Goal: Check status: Check status

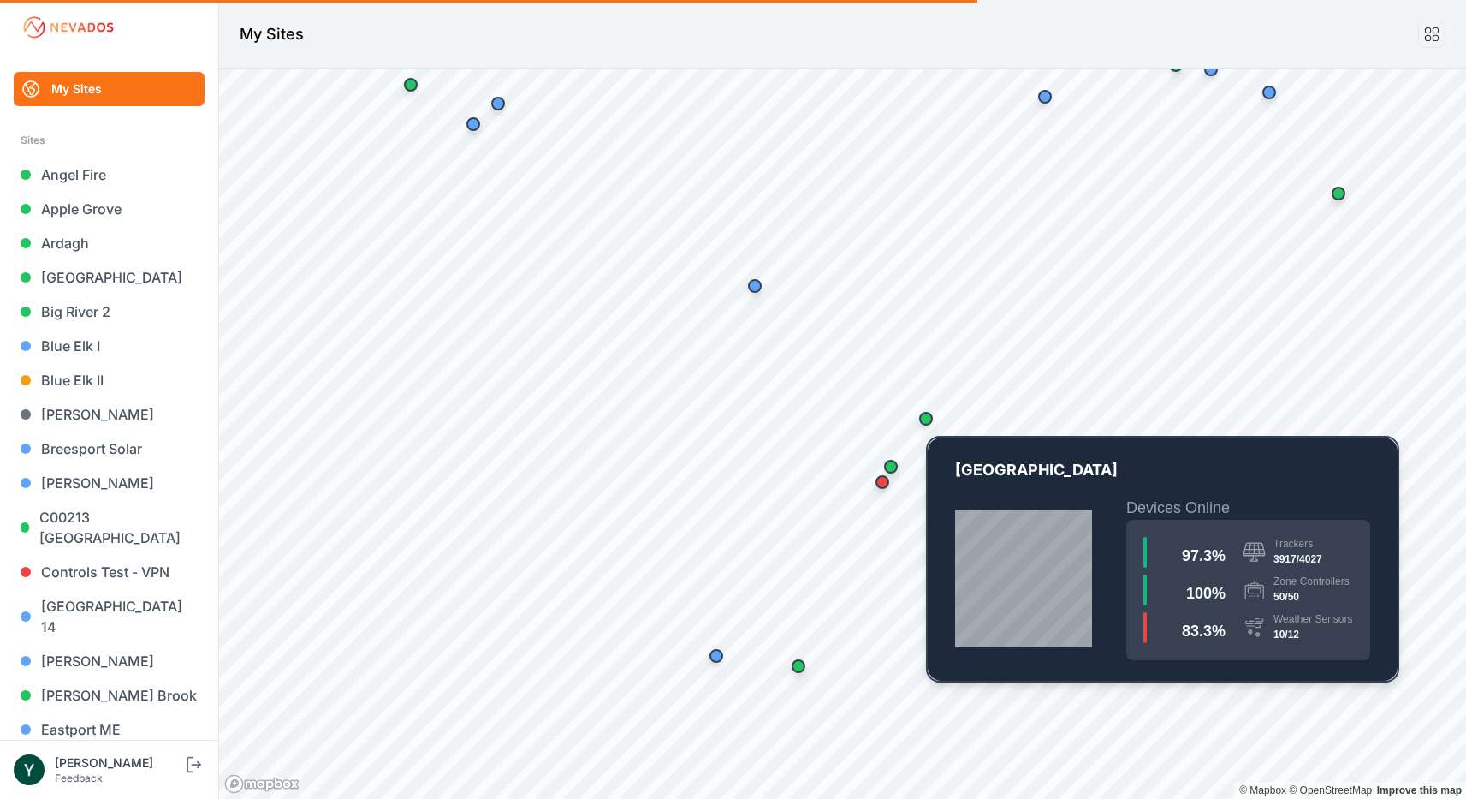
click at [924, 422] on div "Map marker" at bounding box center [926, 419] width 14 height 14
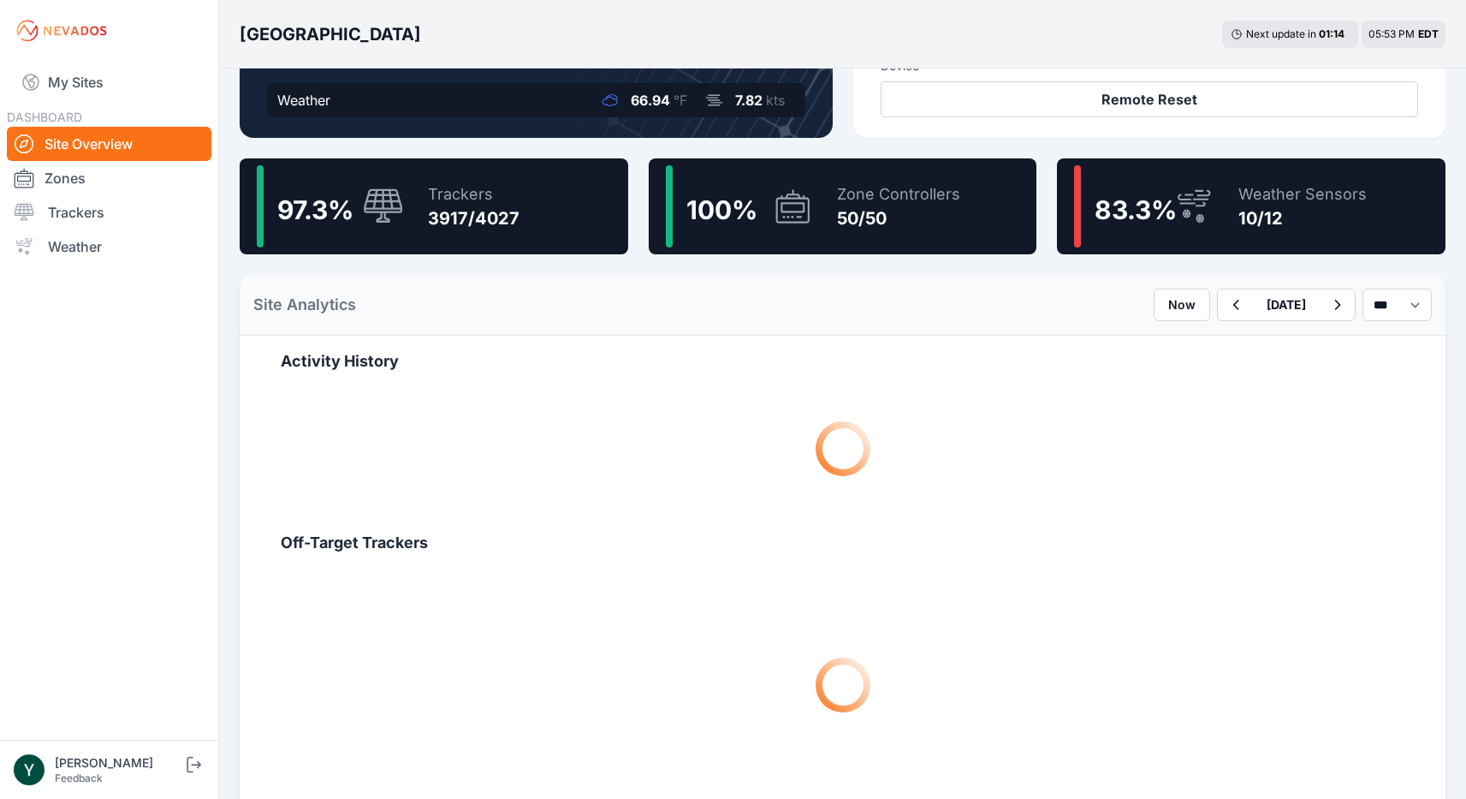
scroll to position [377, 0]
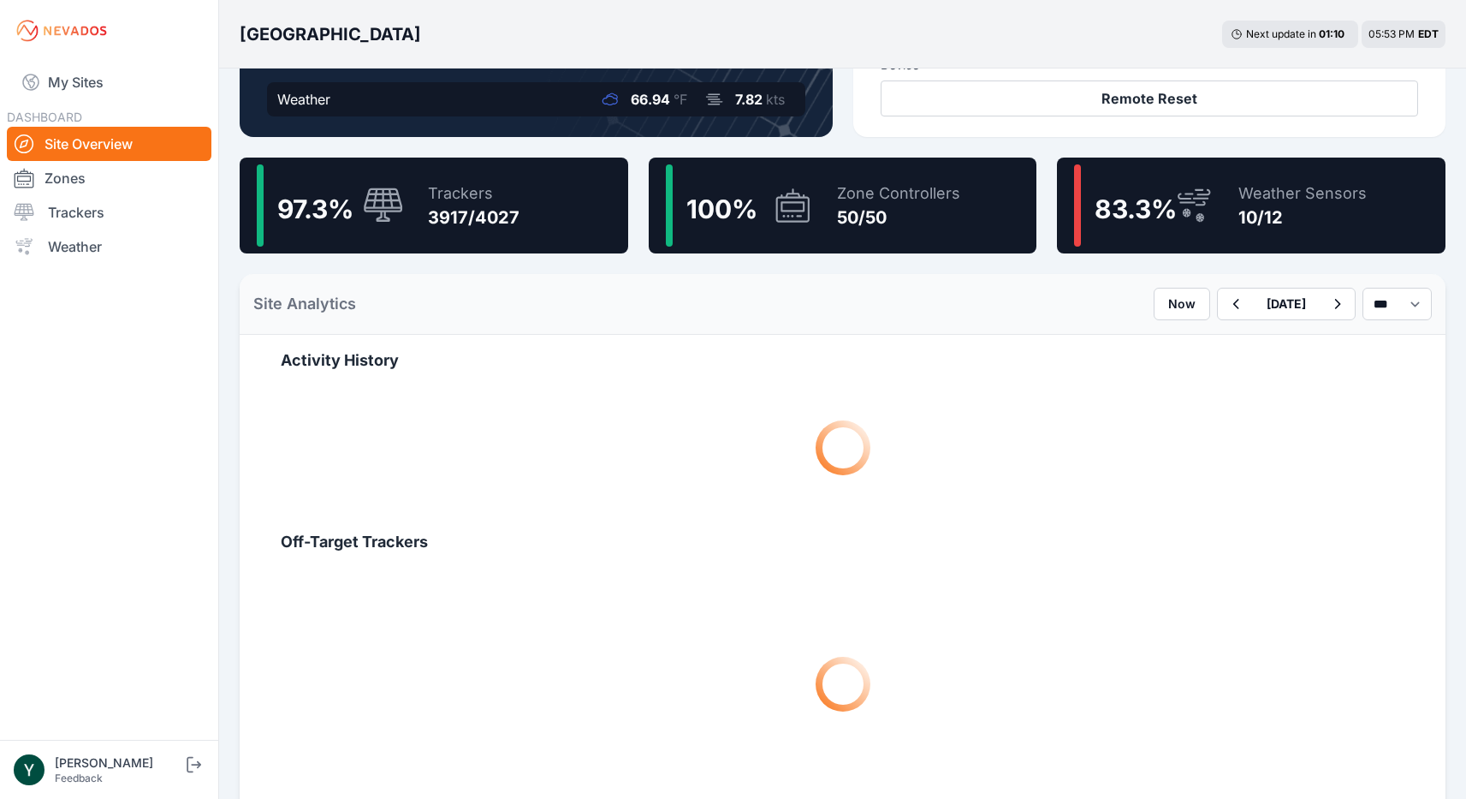
click at [532, 220] on div "97.3 % Trackers 3917/4027" at bounding box center [434, 205] width 389 height 96
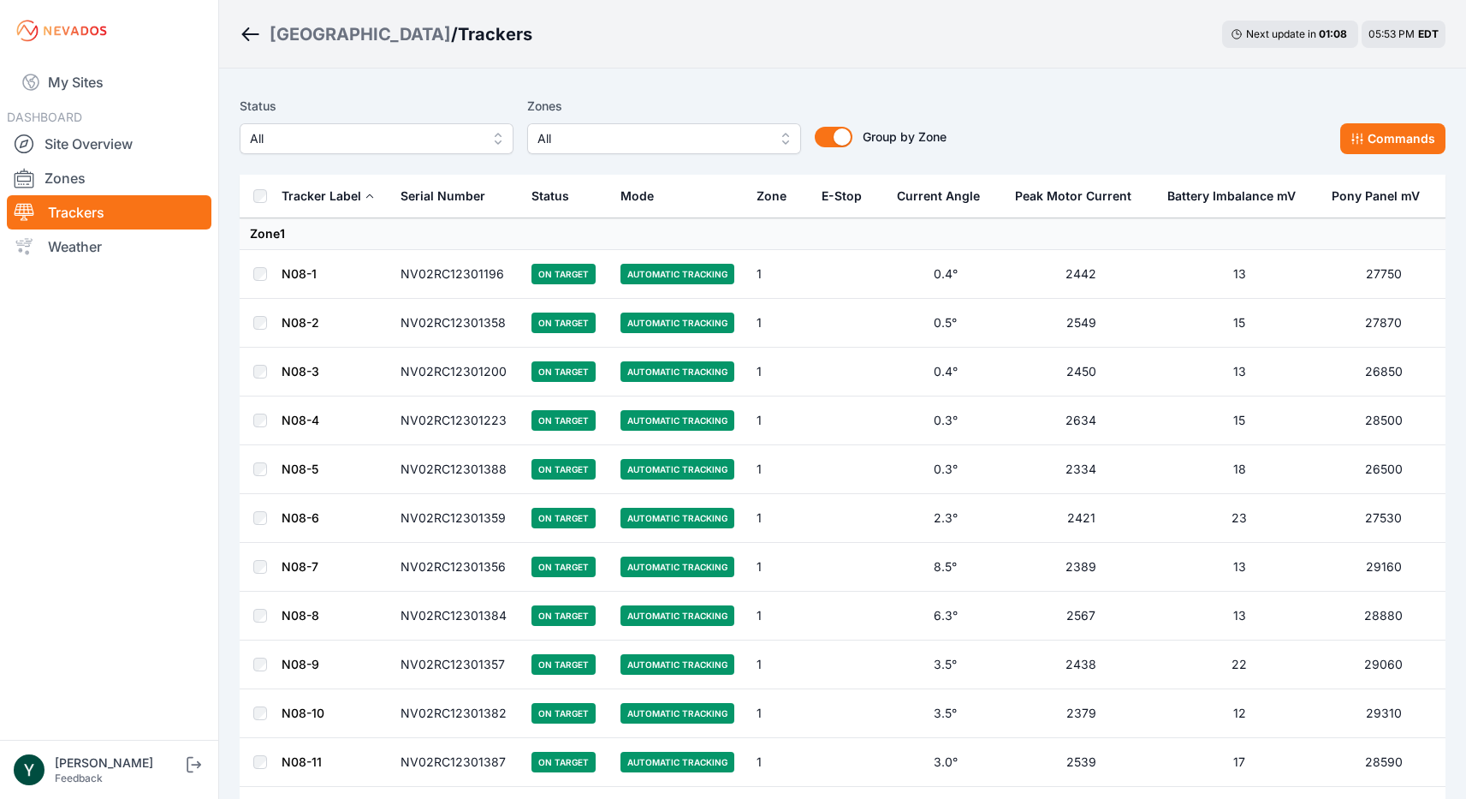
click at [302, 275] on link "N08-1" at bounding box center [299, 273] width 35 height 15
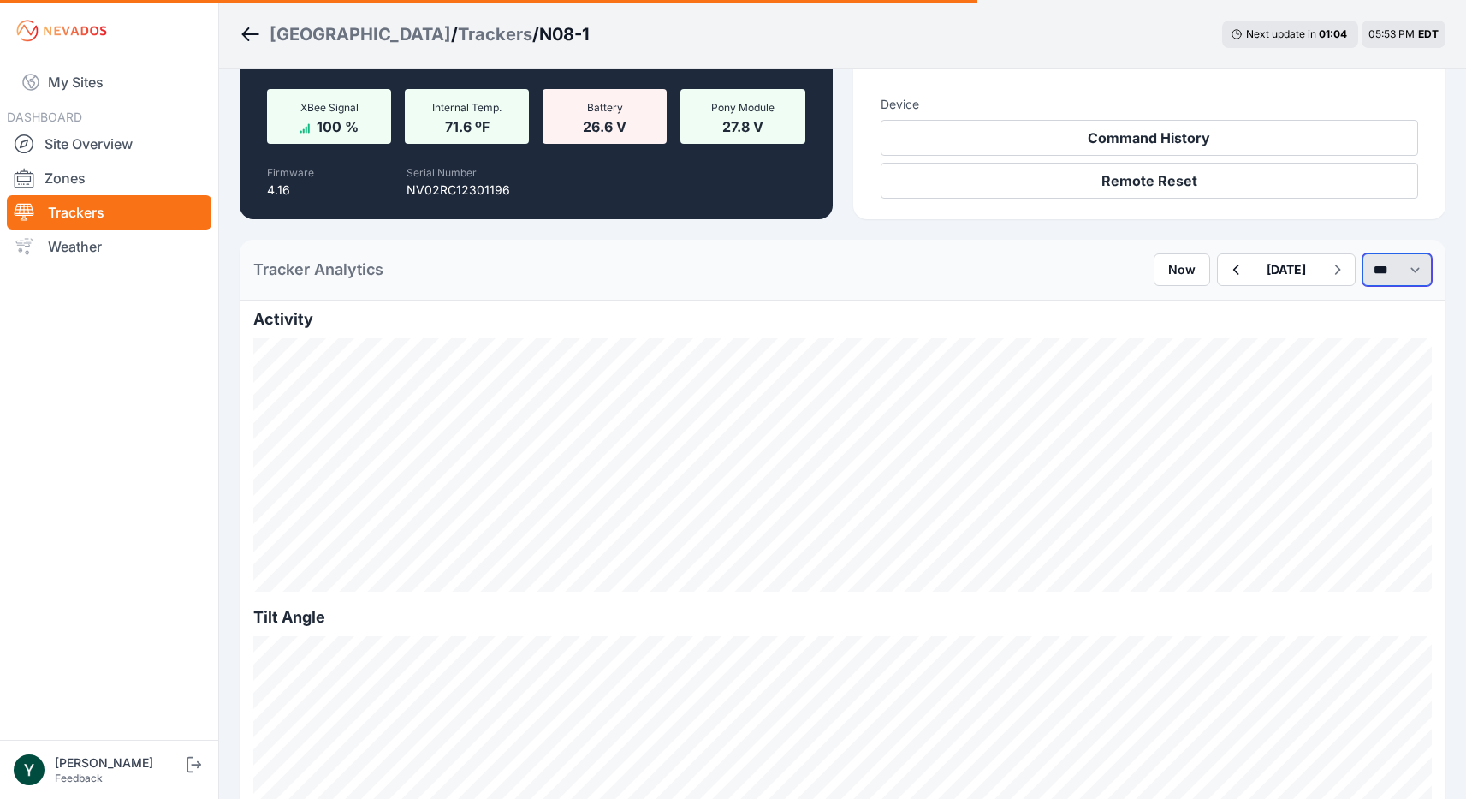
scroll to position [1, 0]
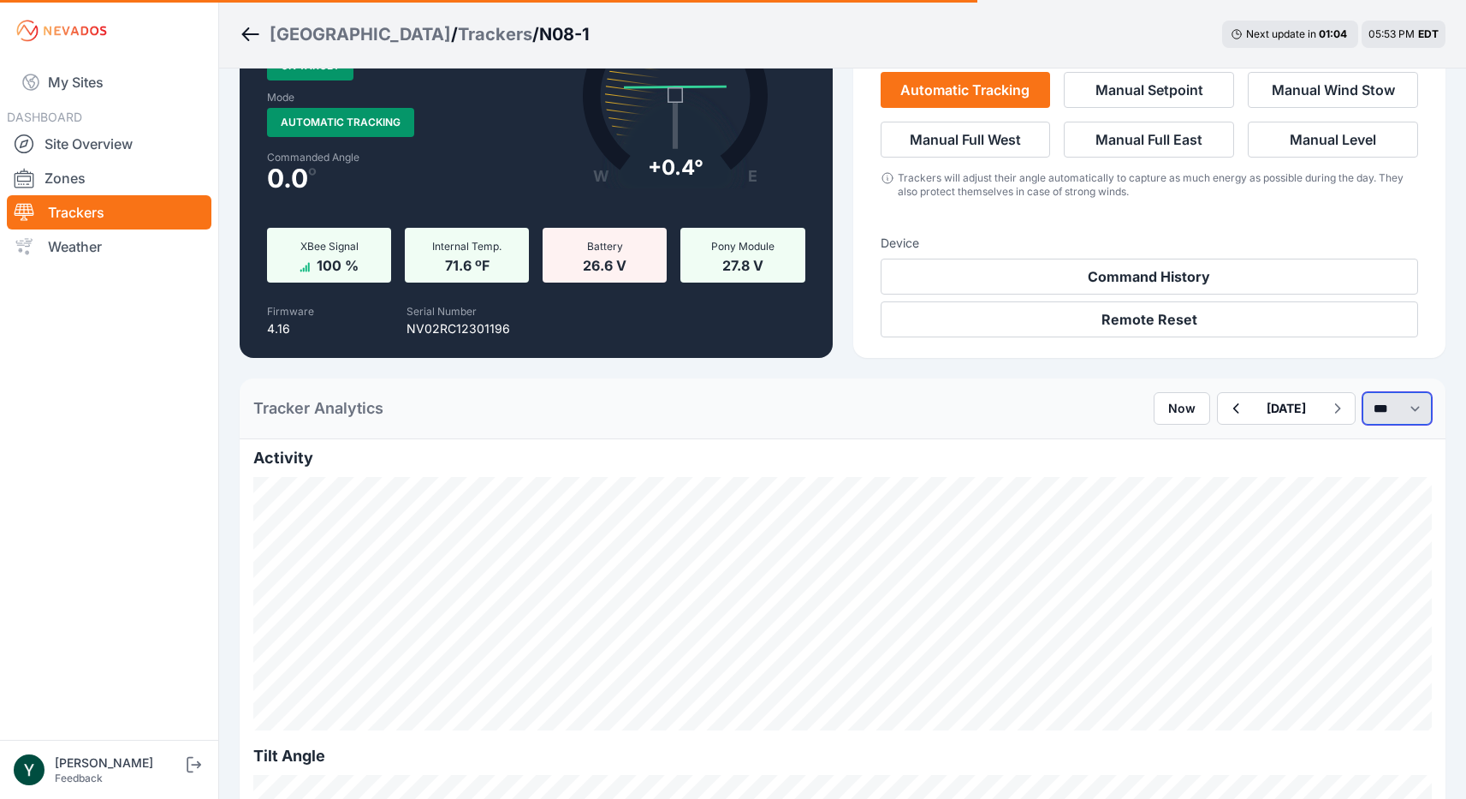
select select "*******"
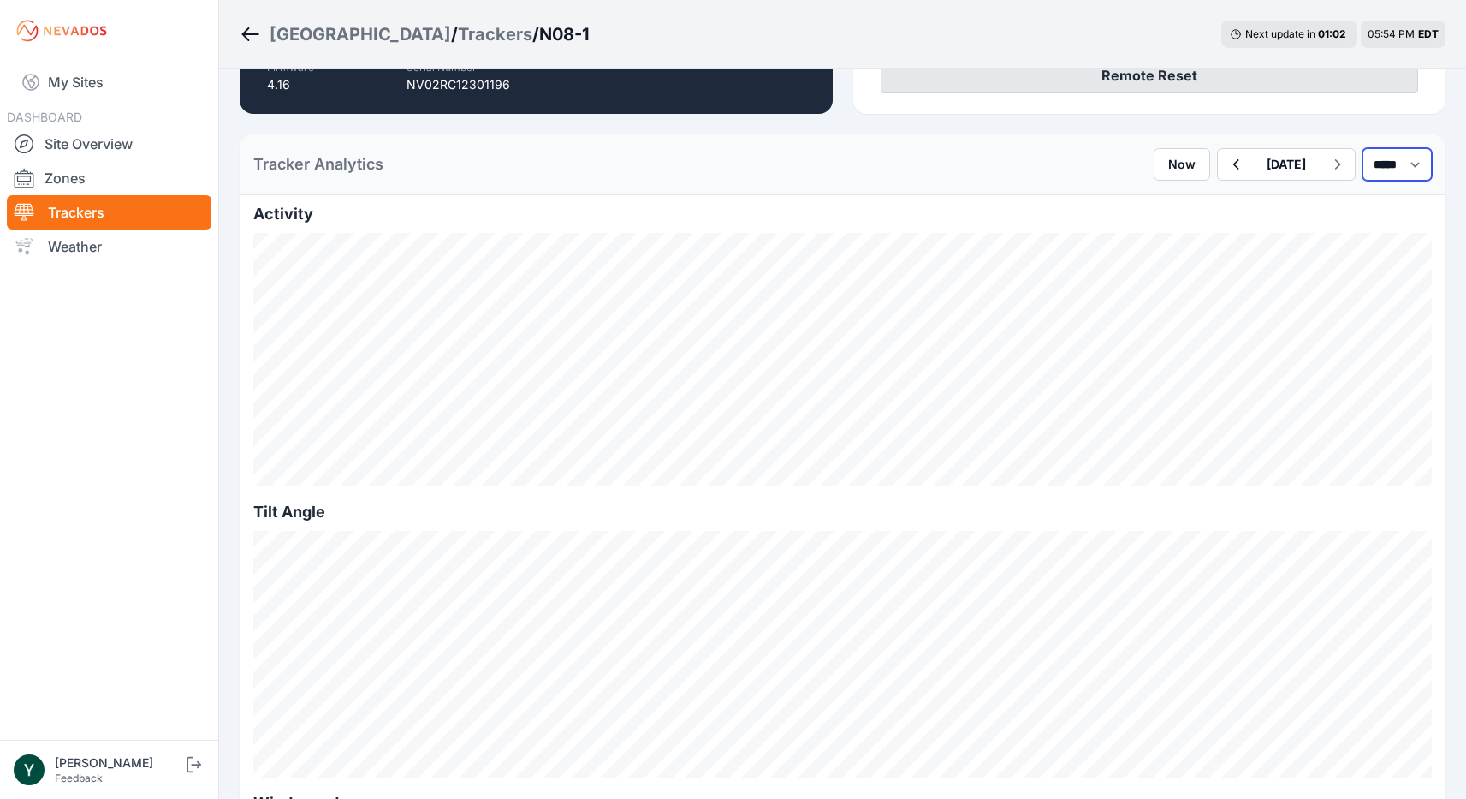
scroll to position [374, 0]
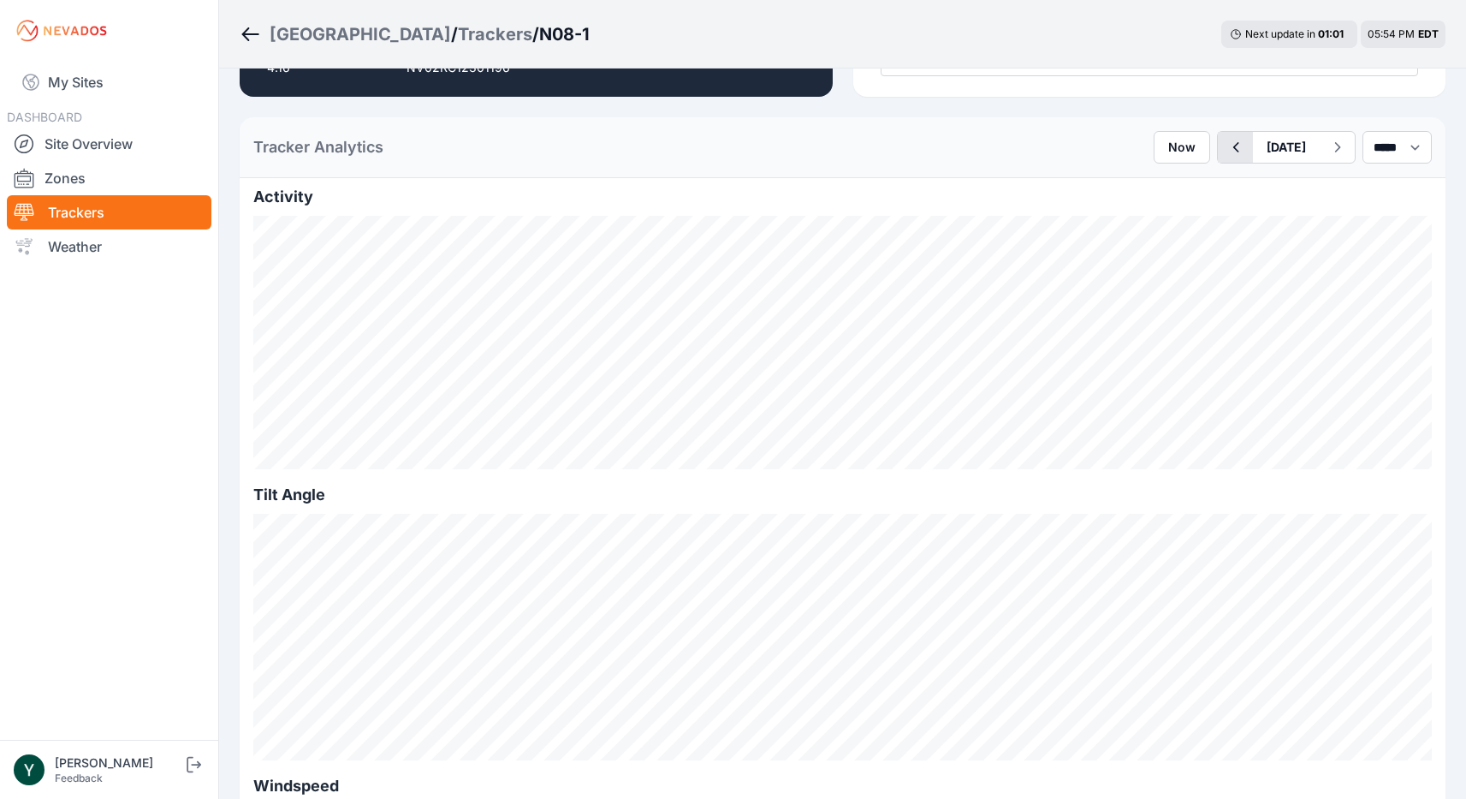
click at [1225, 151] on icon "button" at bounding box center [1235, 147] width 21 height 21
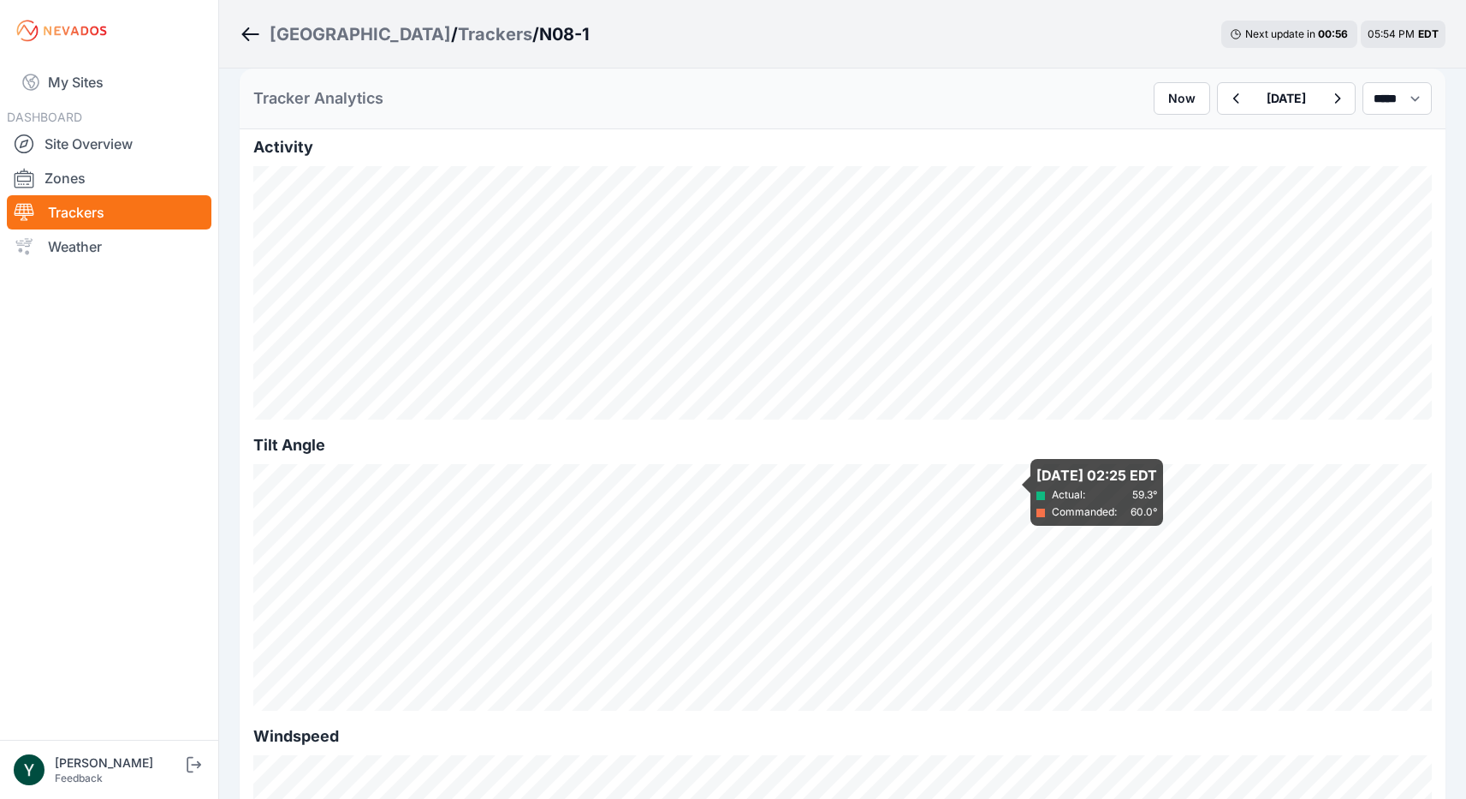
scroll to position [422, 0]
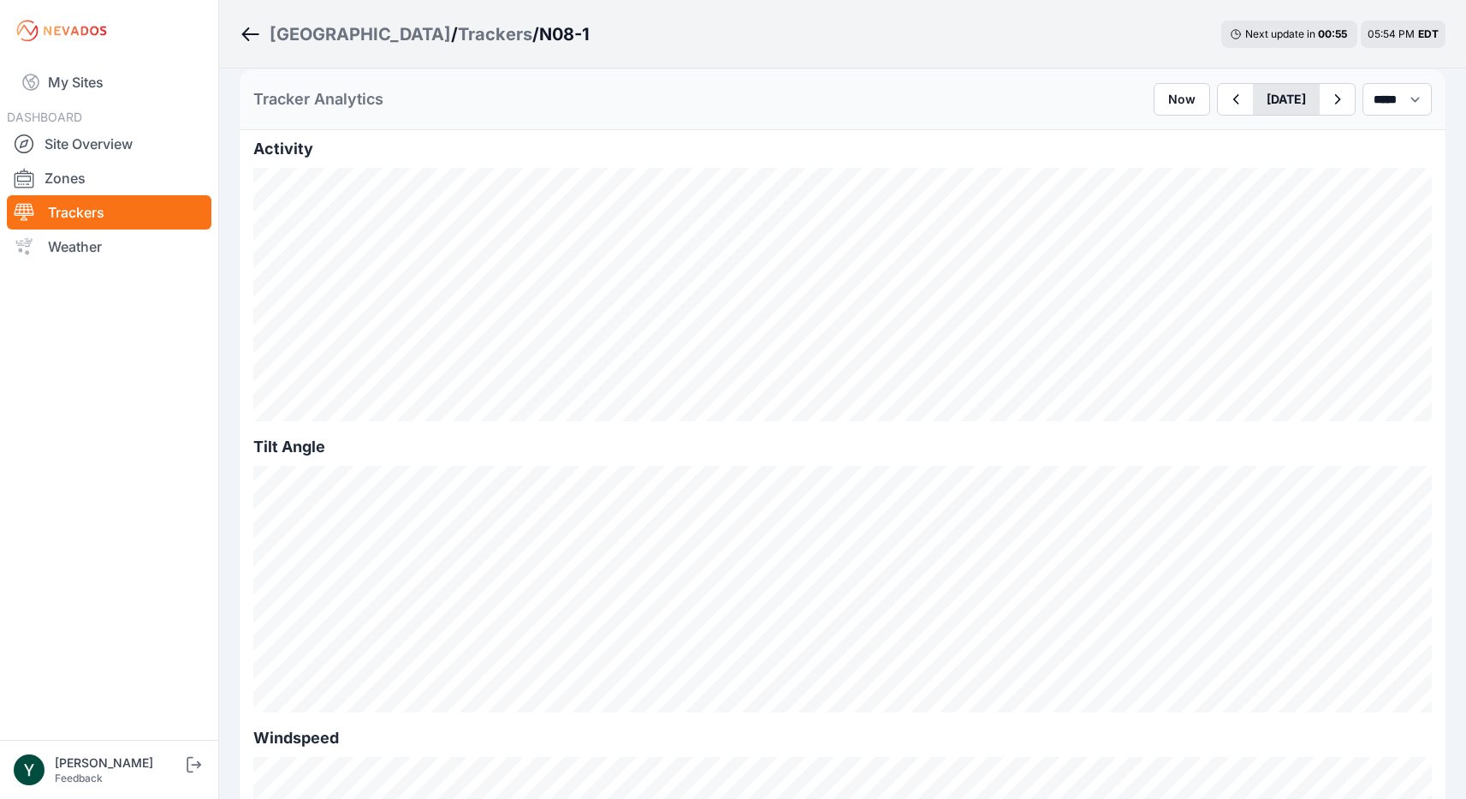
click at [1253, 103] on button "[DATE]" at bounding box center [1286, 99] width 67 height 31
click at [1229, 167] on div "Jan" at bounding box center [1256, 166] width 55 height 13
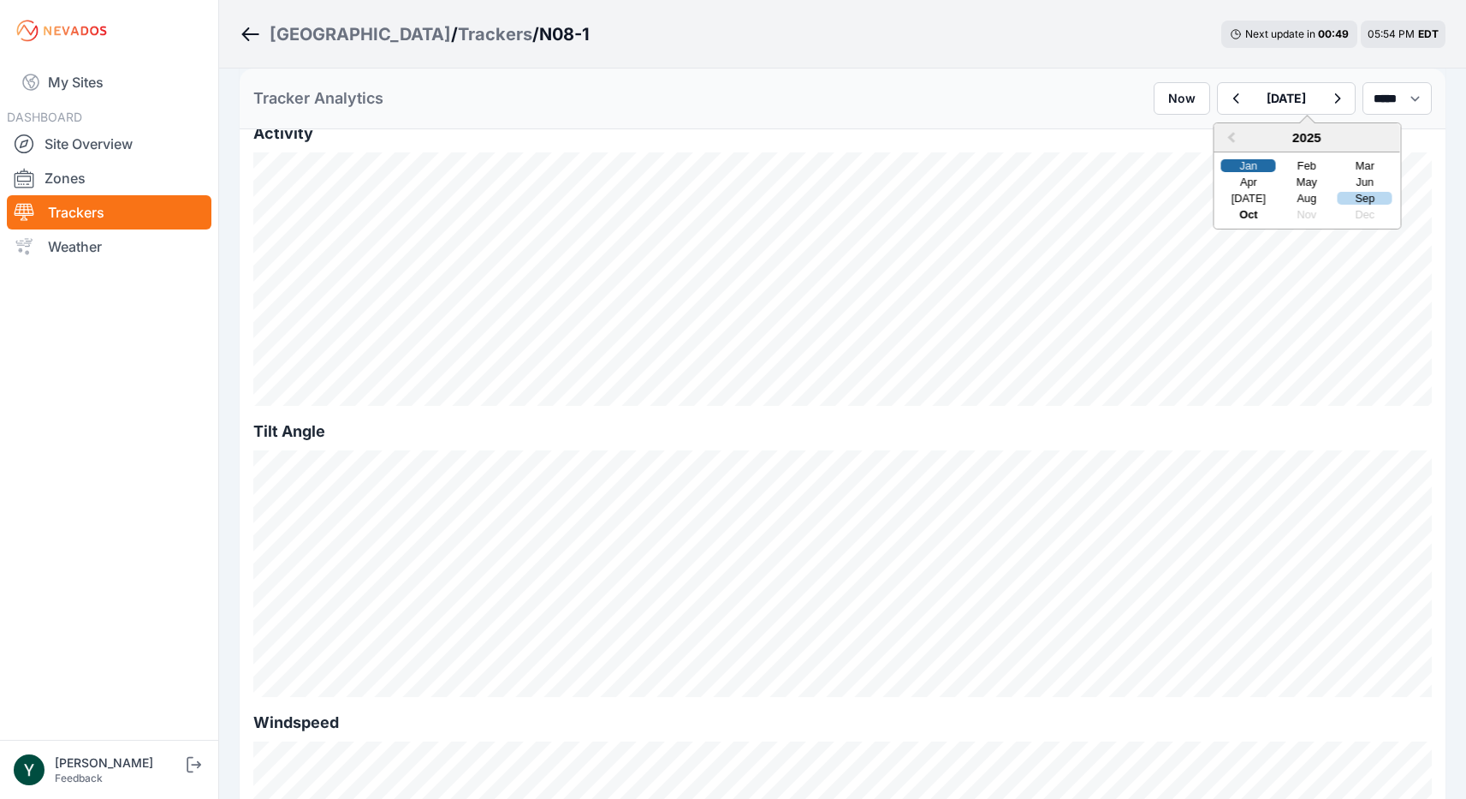
scroll to position [439, 0]
click at [1232, 135] on span "Previous Year" at bounding box center [1232, 138] width 0 height 20
click at [1221, 169] on div "Jan" at bounding box center [1248, 165] width 55 height 13
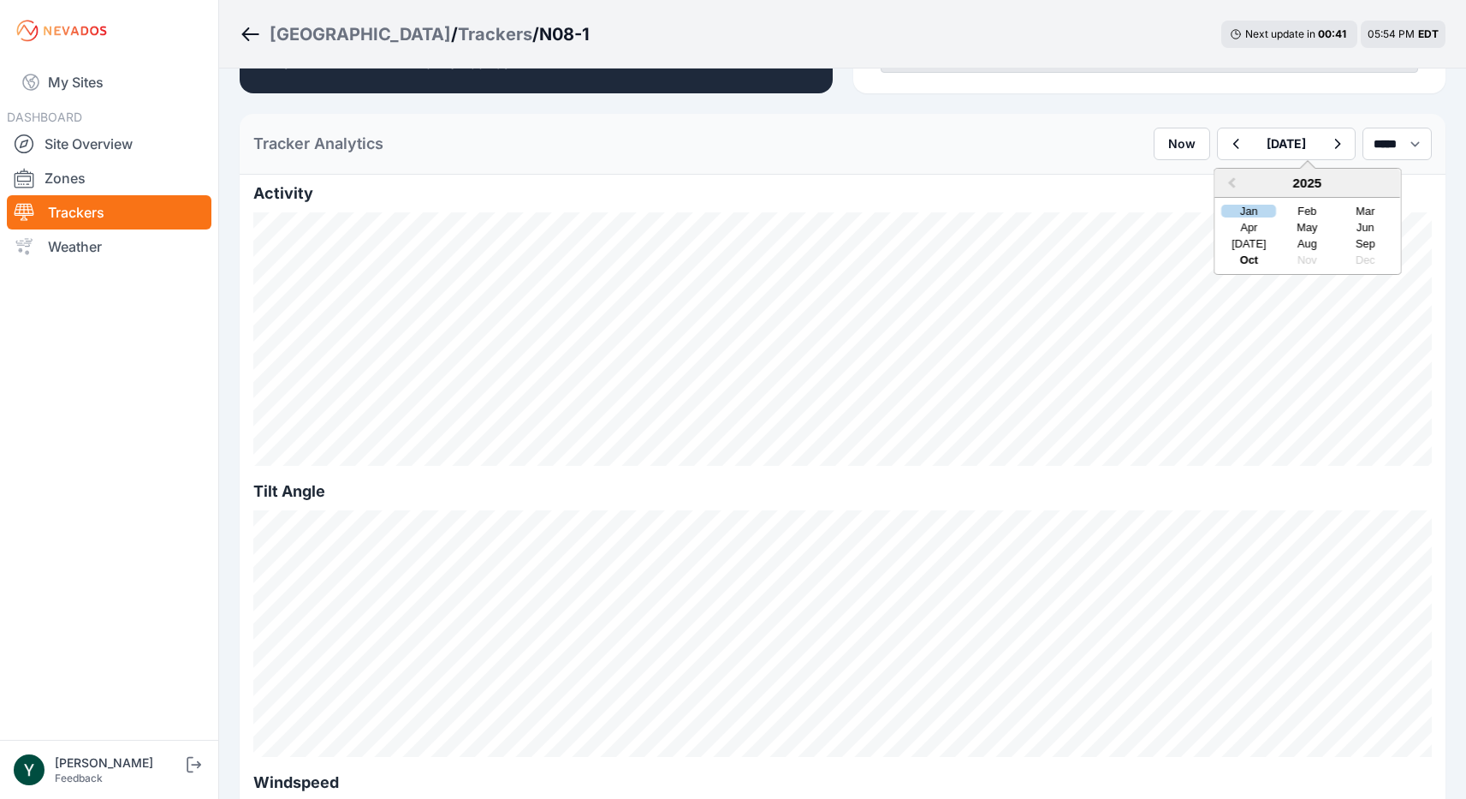
scroll to position [347, 0]
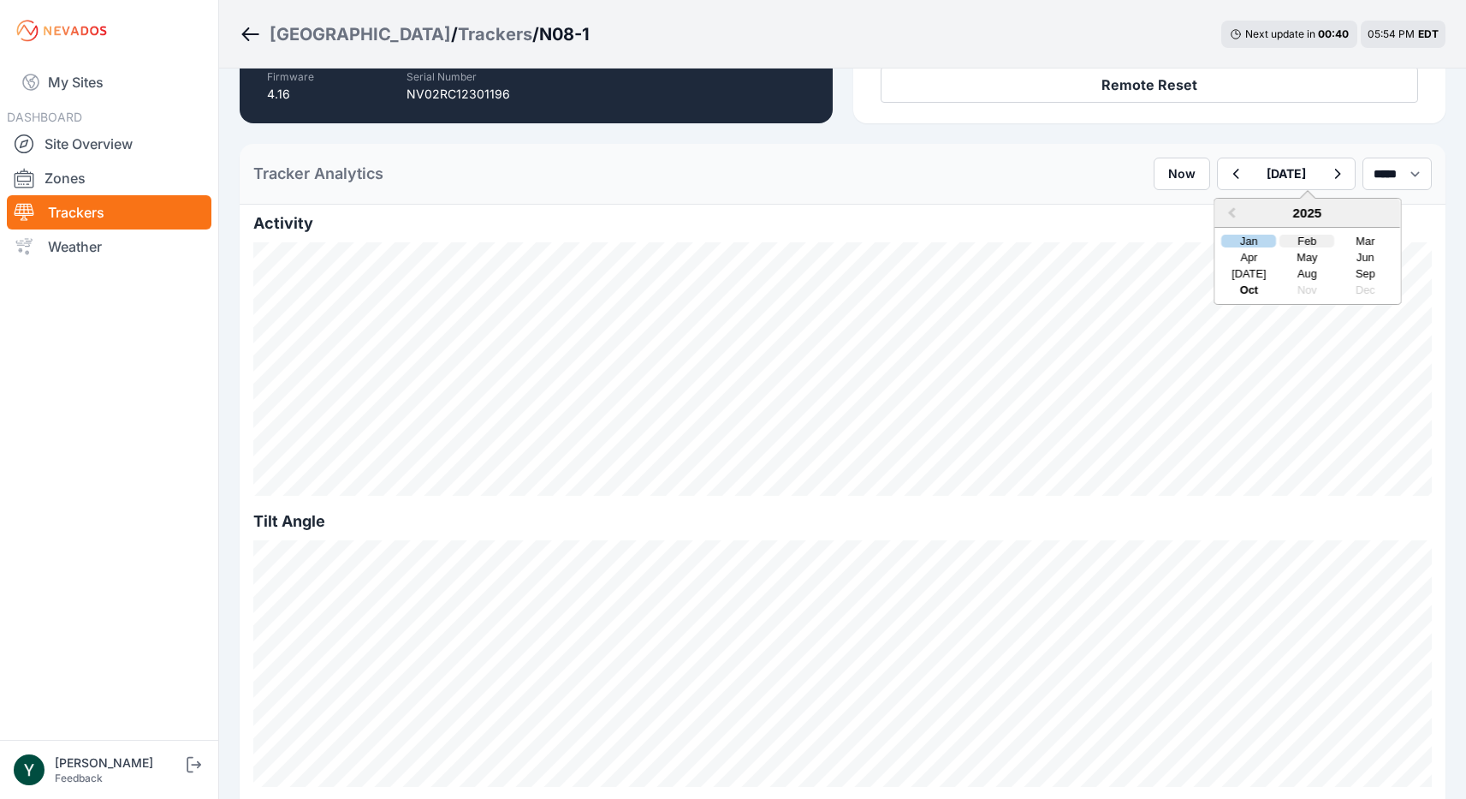
click at [1279, 242] on div "Feb" at bounding box center [1306, 241] width 55 height 13
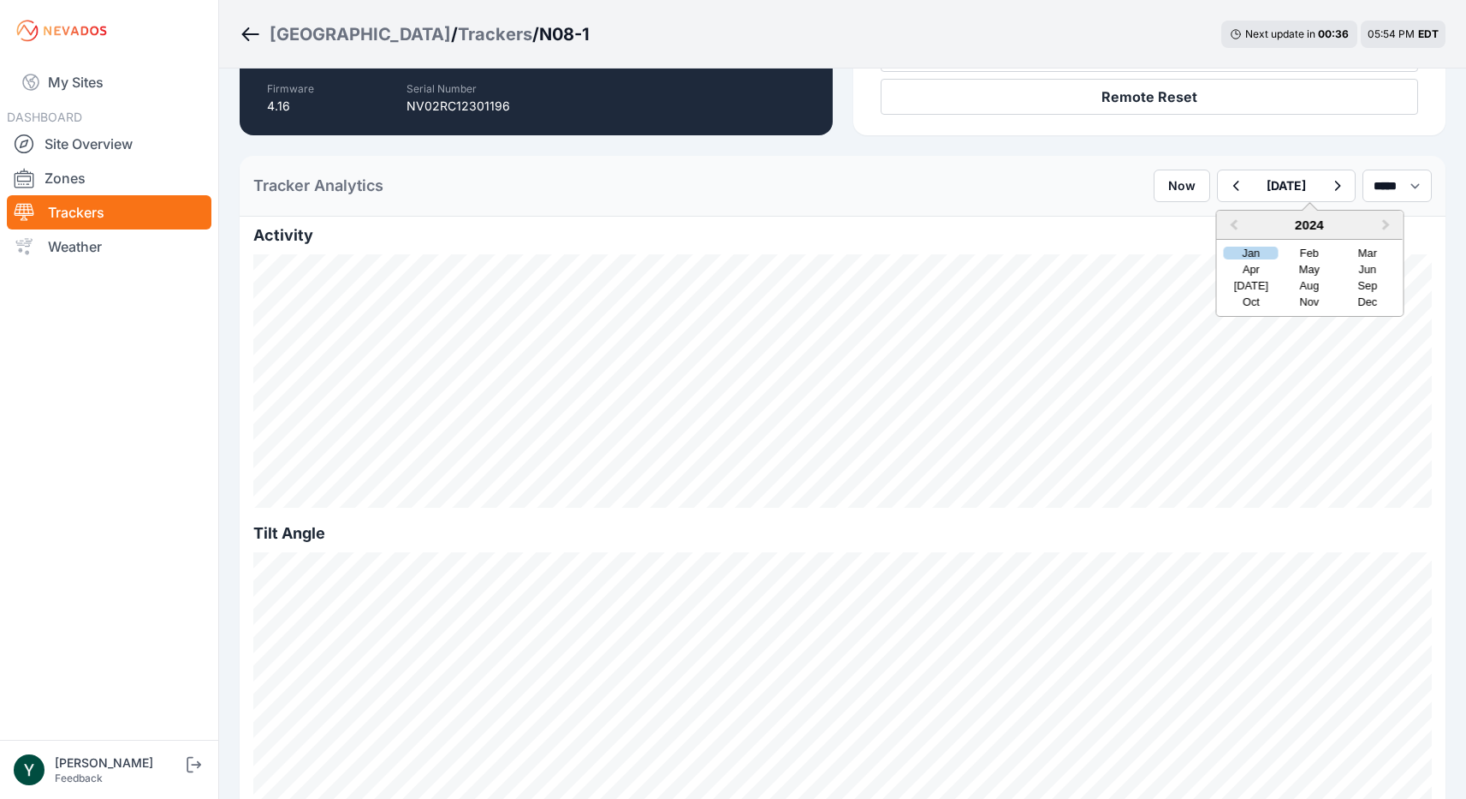
scroll to position [353, 0]
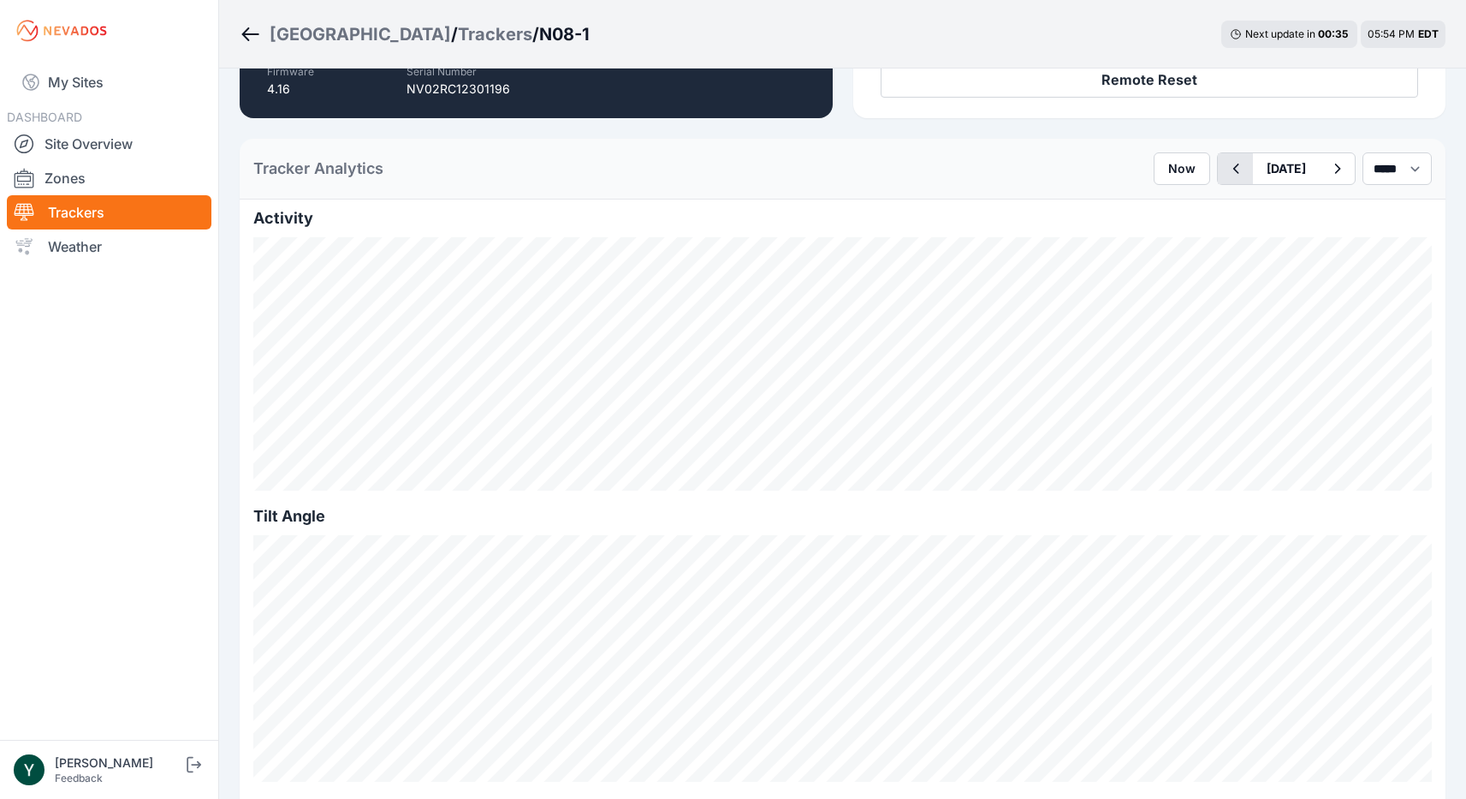
click at [1225, 175] on icon "button" at bounding box center [1235, 168] width 21 height 21
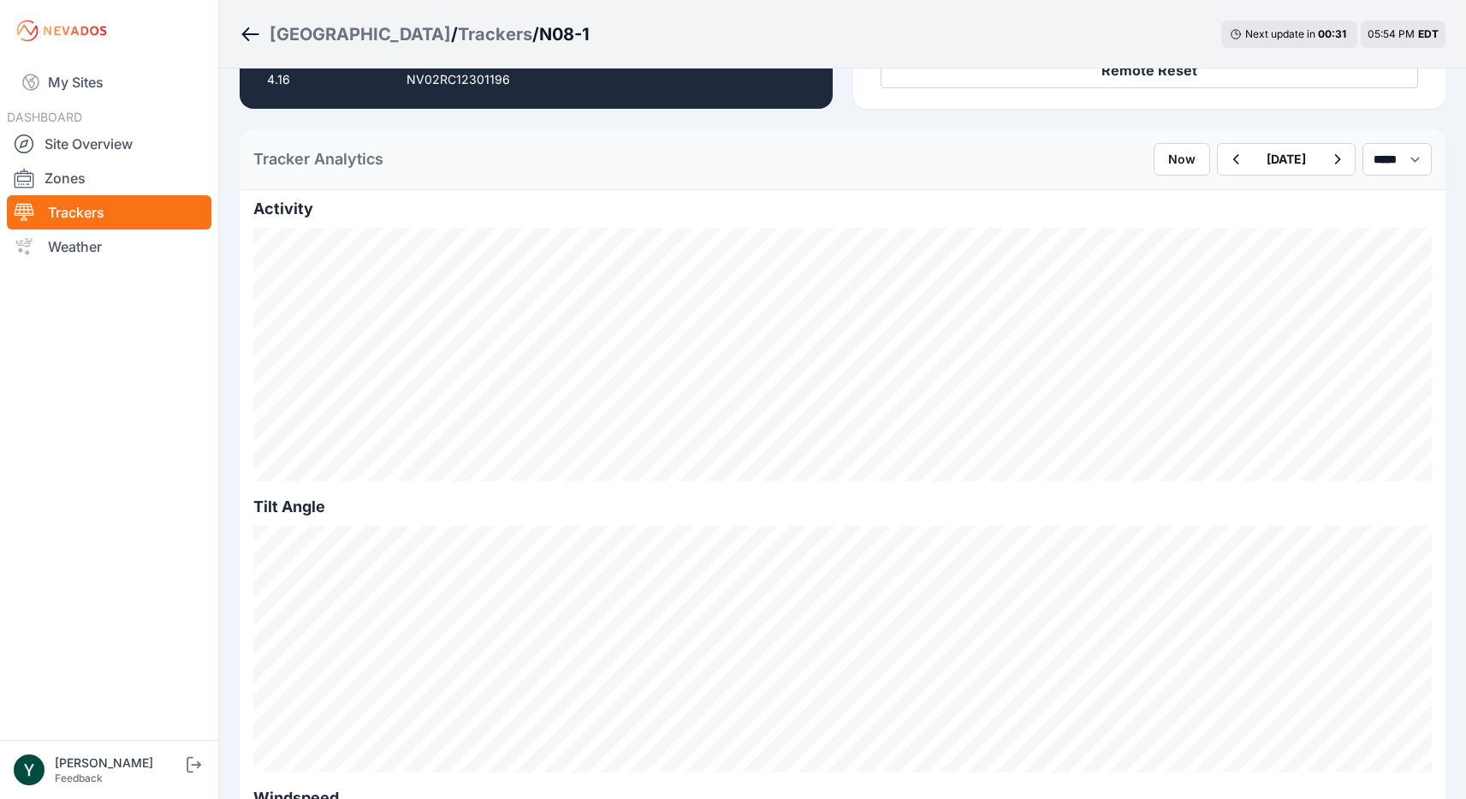
scroll to position [363, 0]
click at [1225, 157] on icon "button" at bounding box center [1235, 158] width 21 height 21
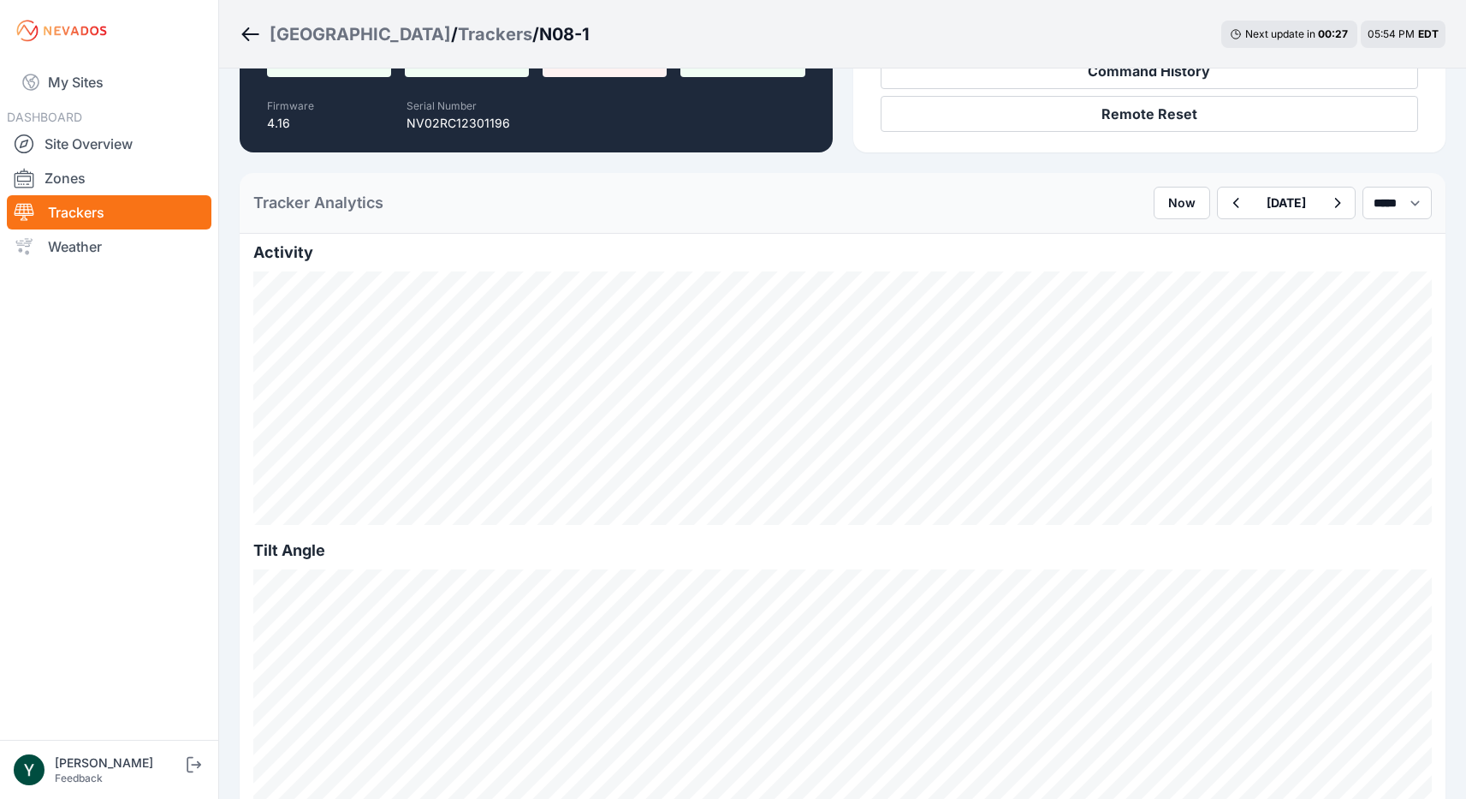
scroll to position [334, 0]
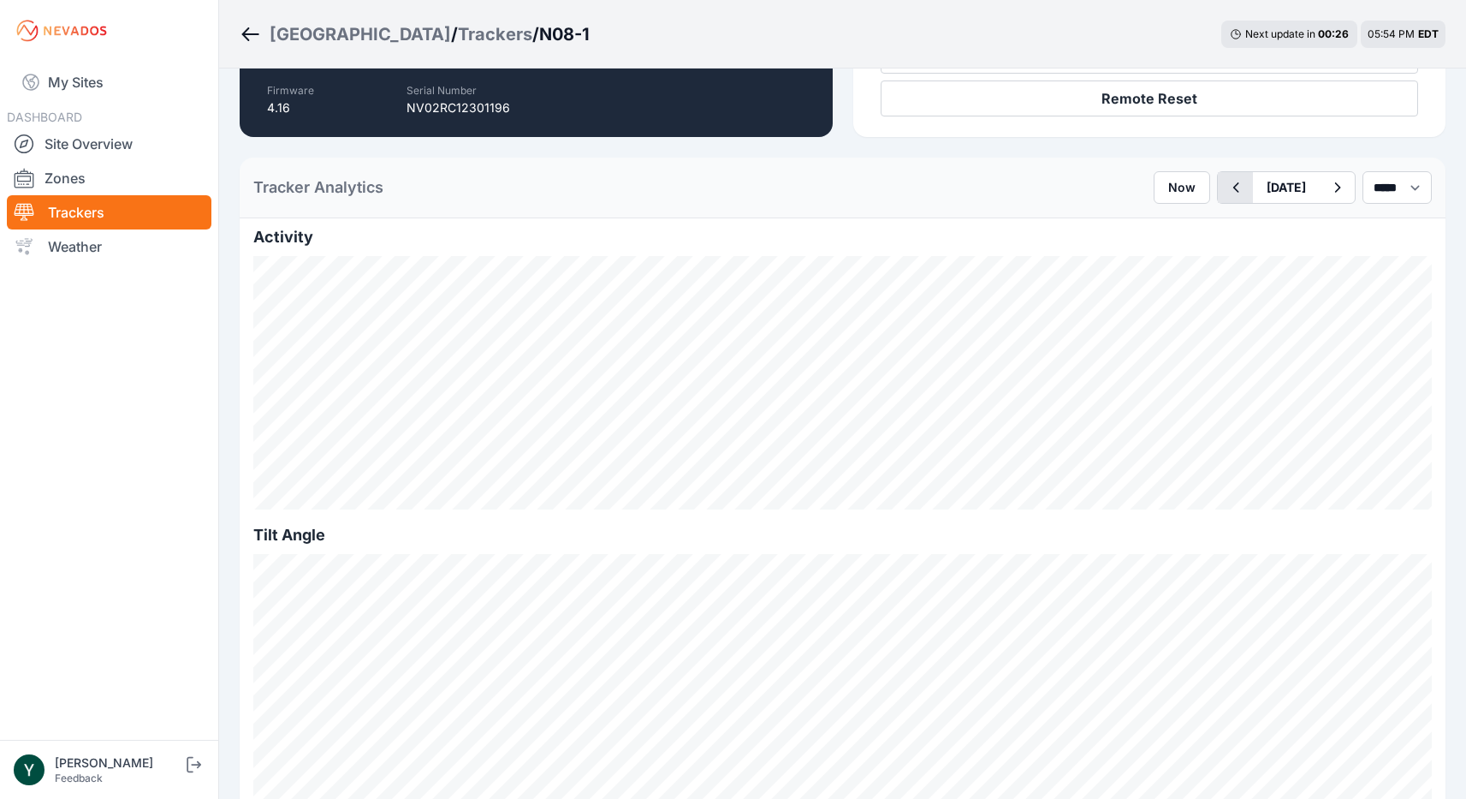
click at [1225, 193] on icon "button" at bounding box center [1235, 187] width 21 height 21
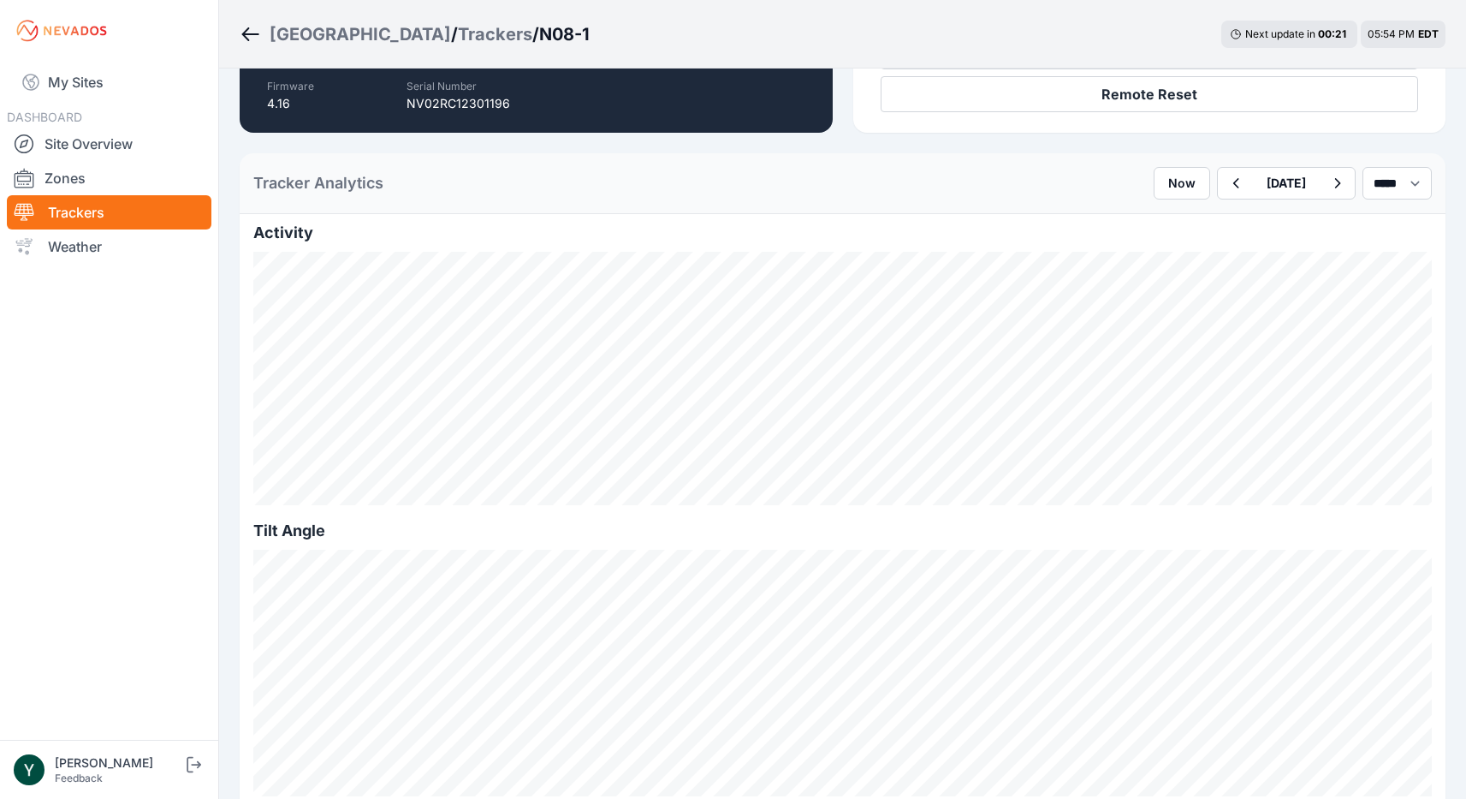
scroll to position [335, 0]
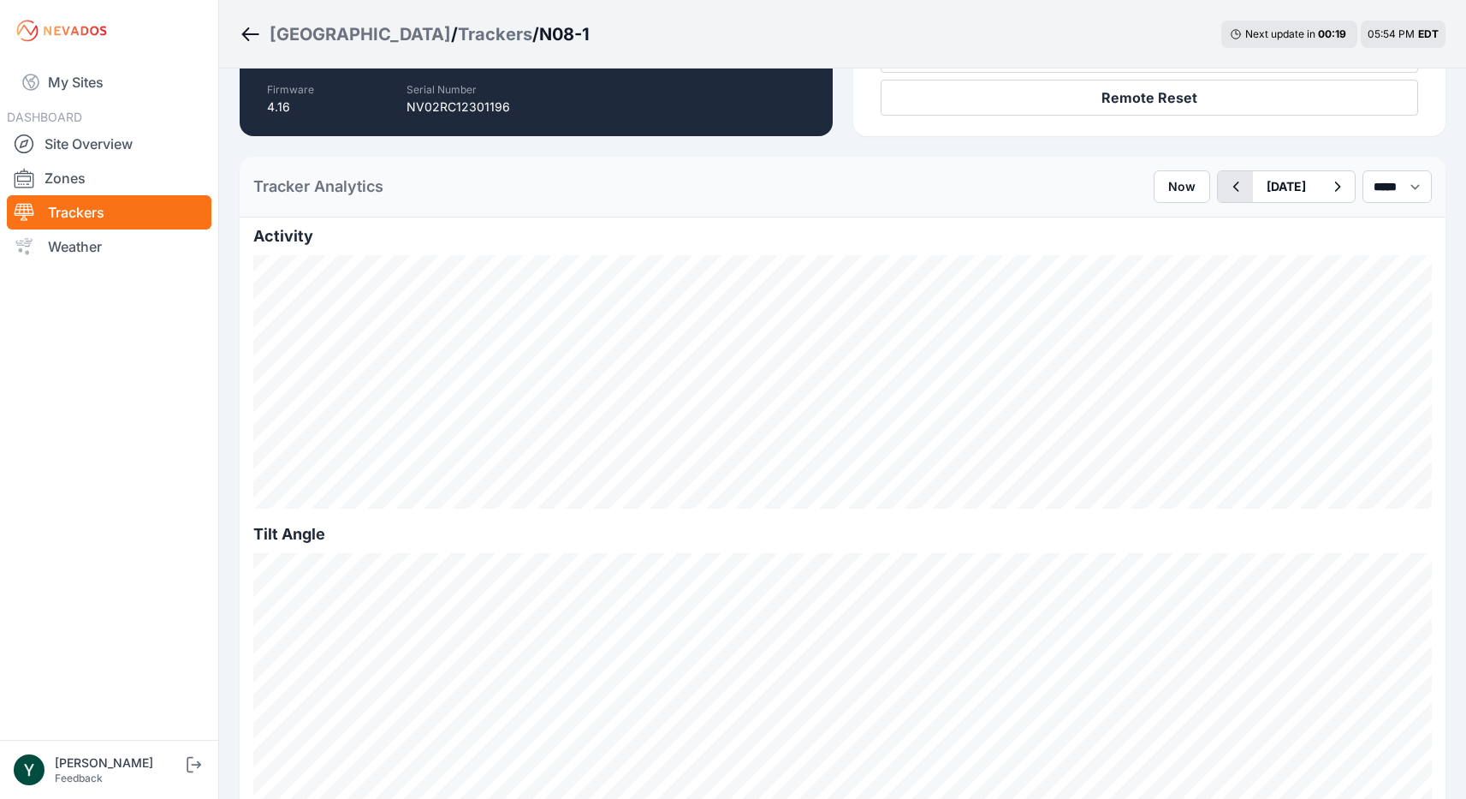
click at [1225, 193] on icon "button" at bounding box center [1235, 186] width 21 height 21
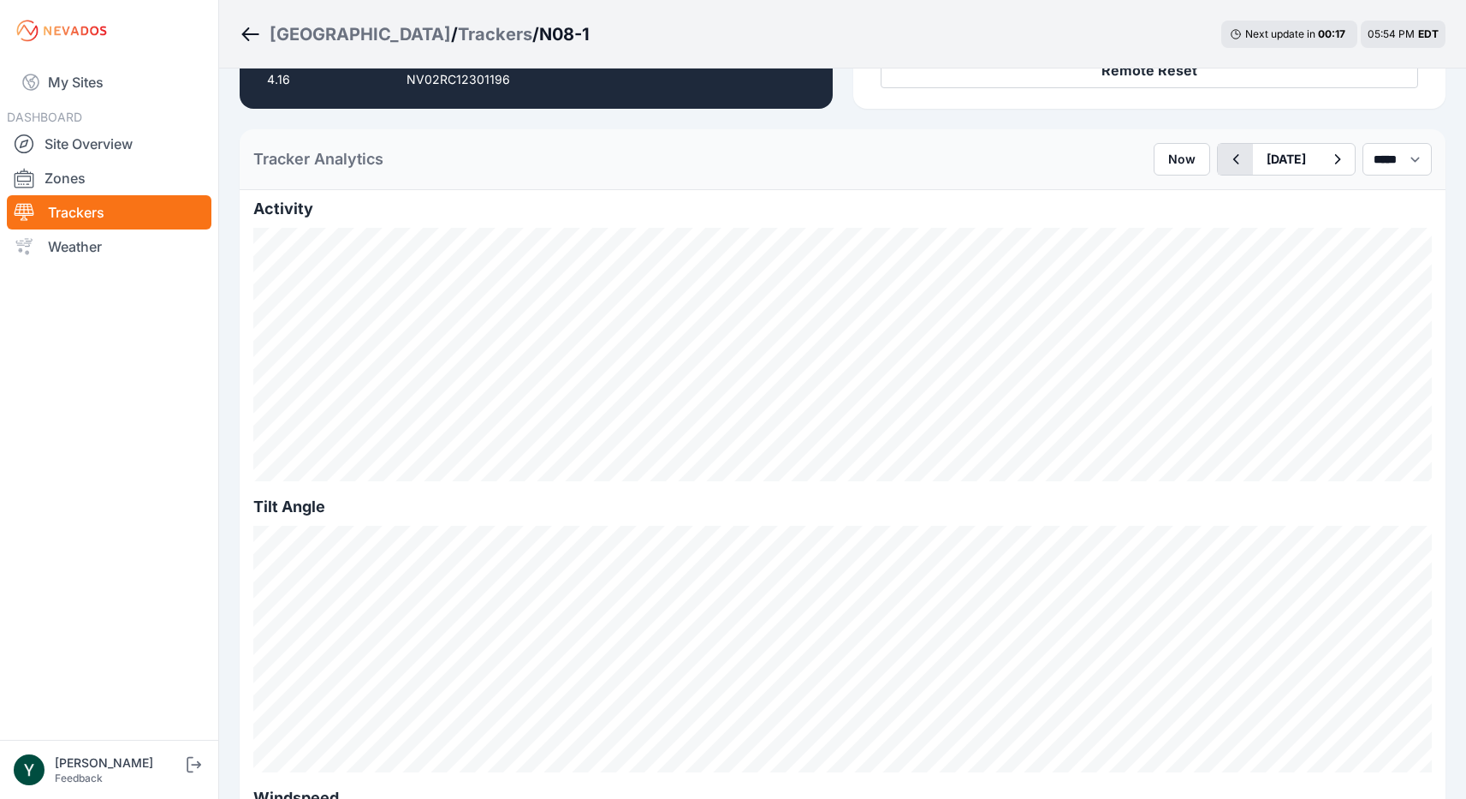
scroll to position [371, 0]
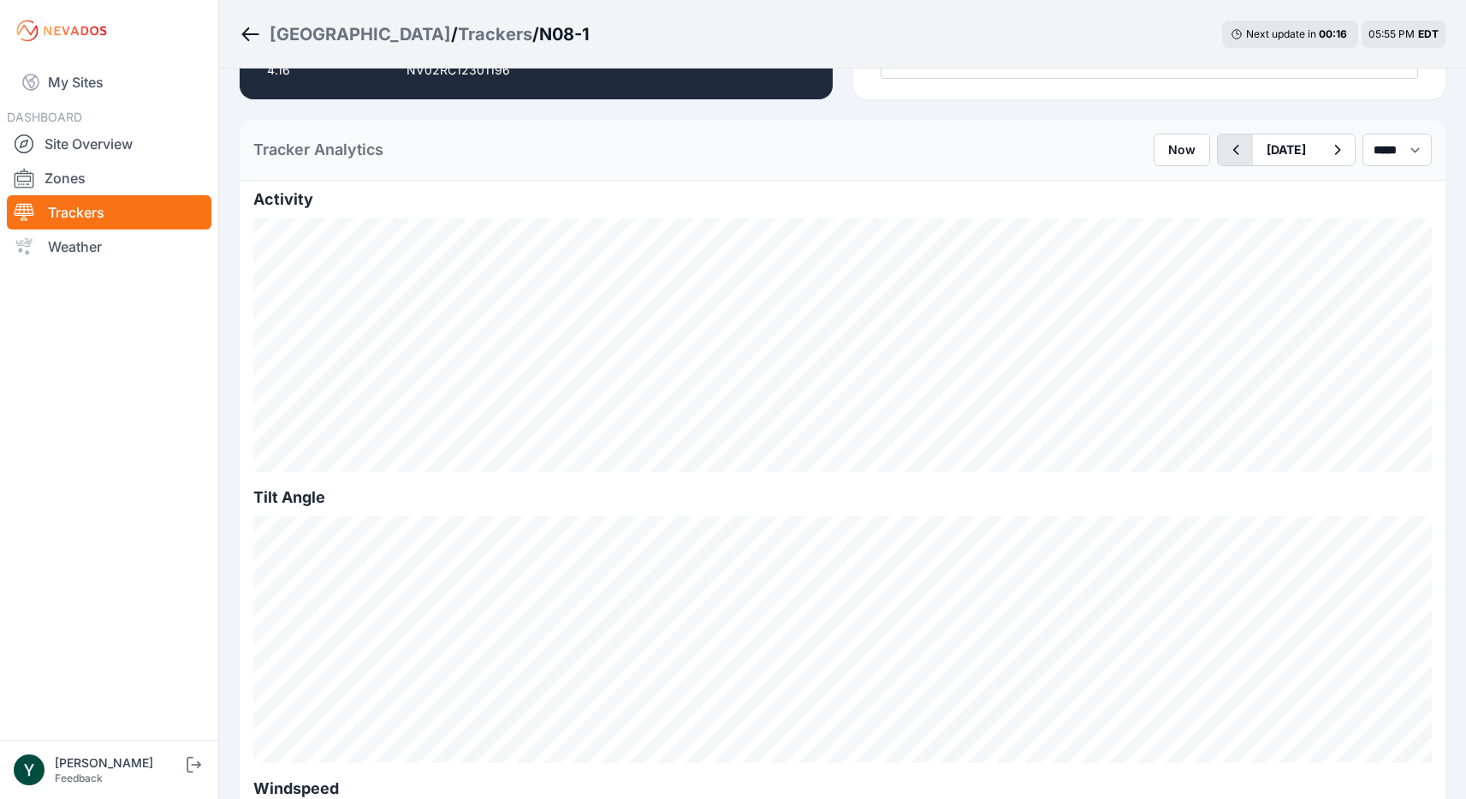
click at [1225, 153] on icon "button" at bounding box center [1235, 150] width 21 height 21
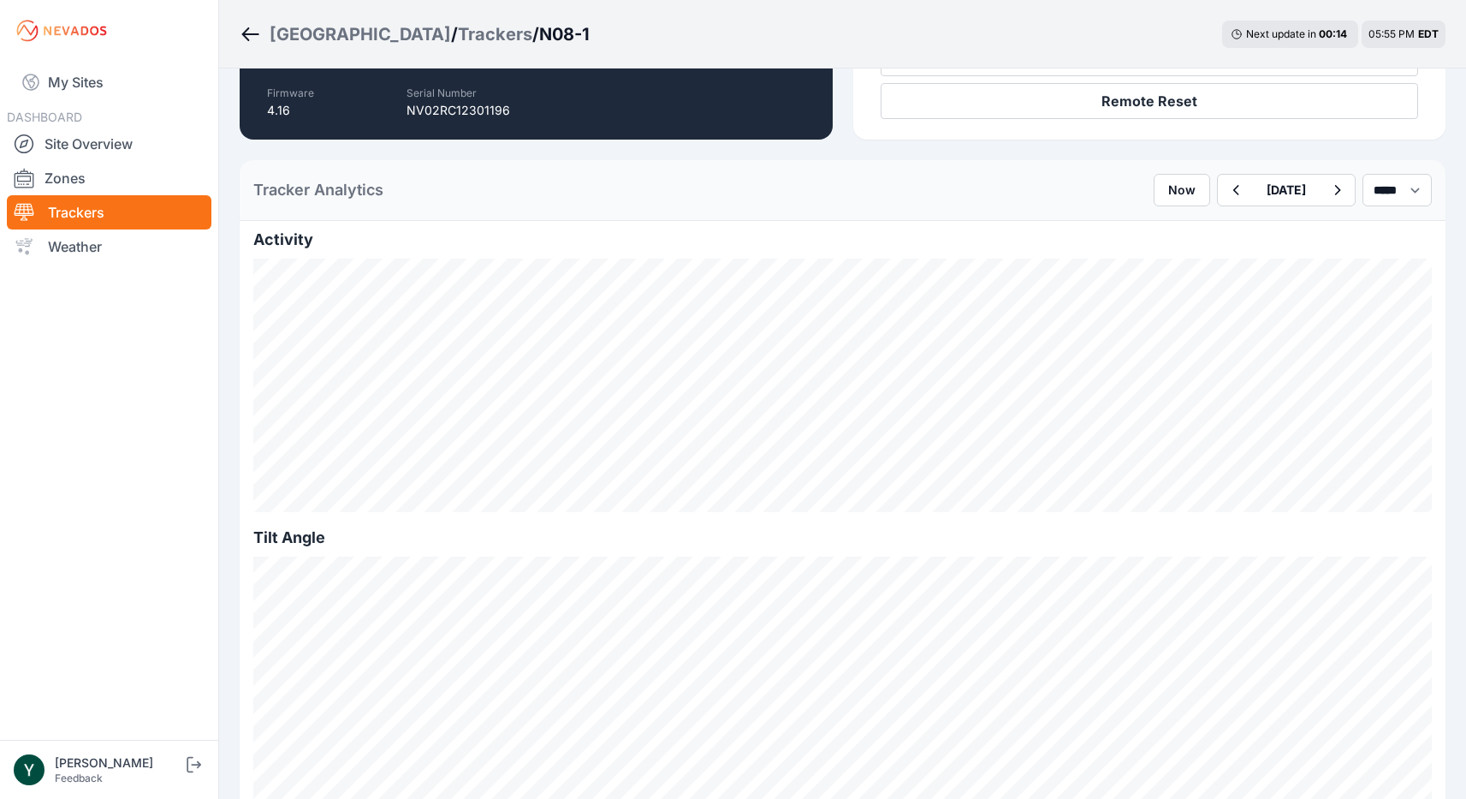
scroll to position [366, 0]
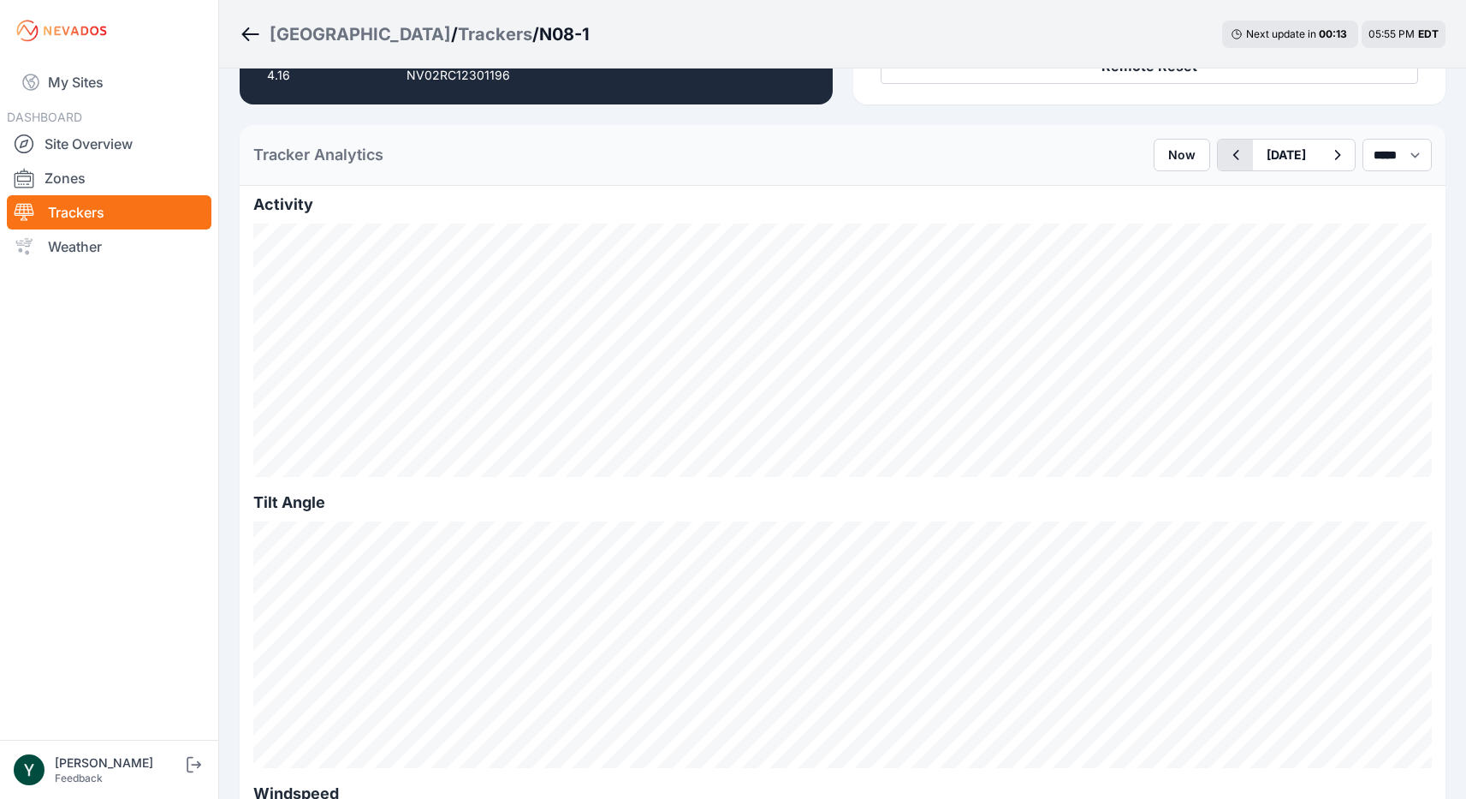
click at [1225, 152] on icon "button" at bounding box center [1235, 155] width 21 height 21
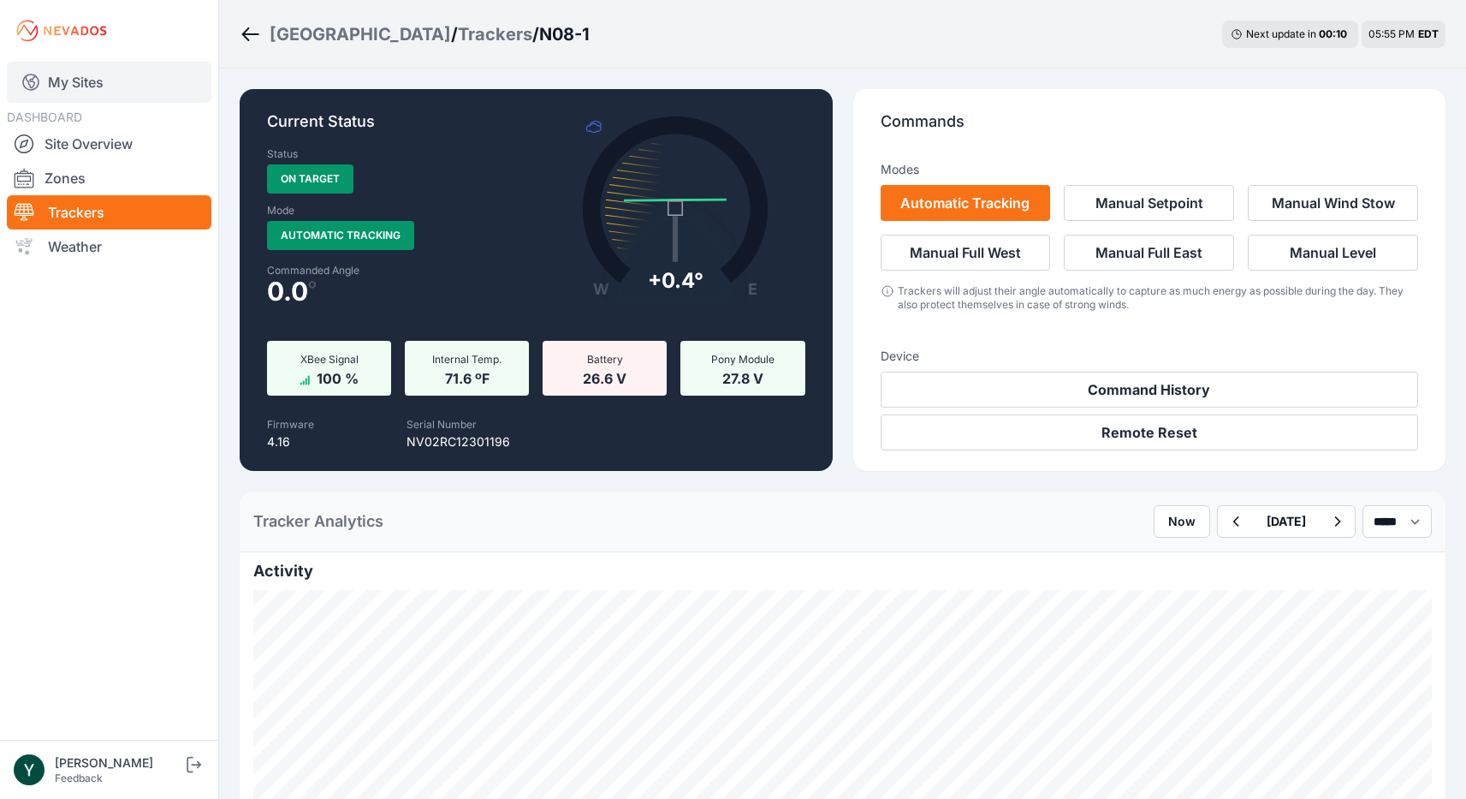
click at [77, 88] on link "My Sites" at bounding box center [109, 82] width 205 height 41
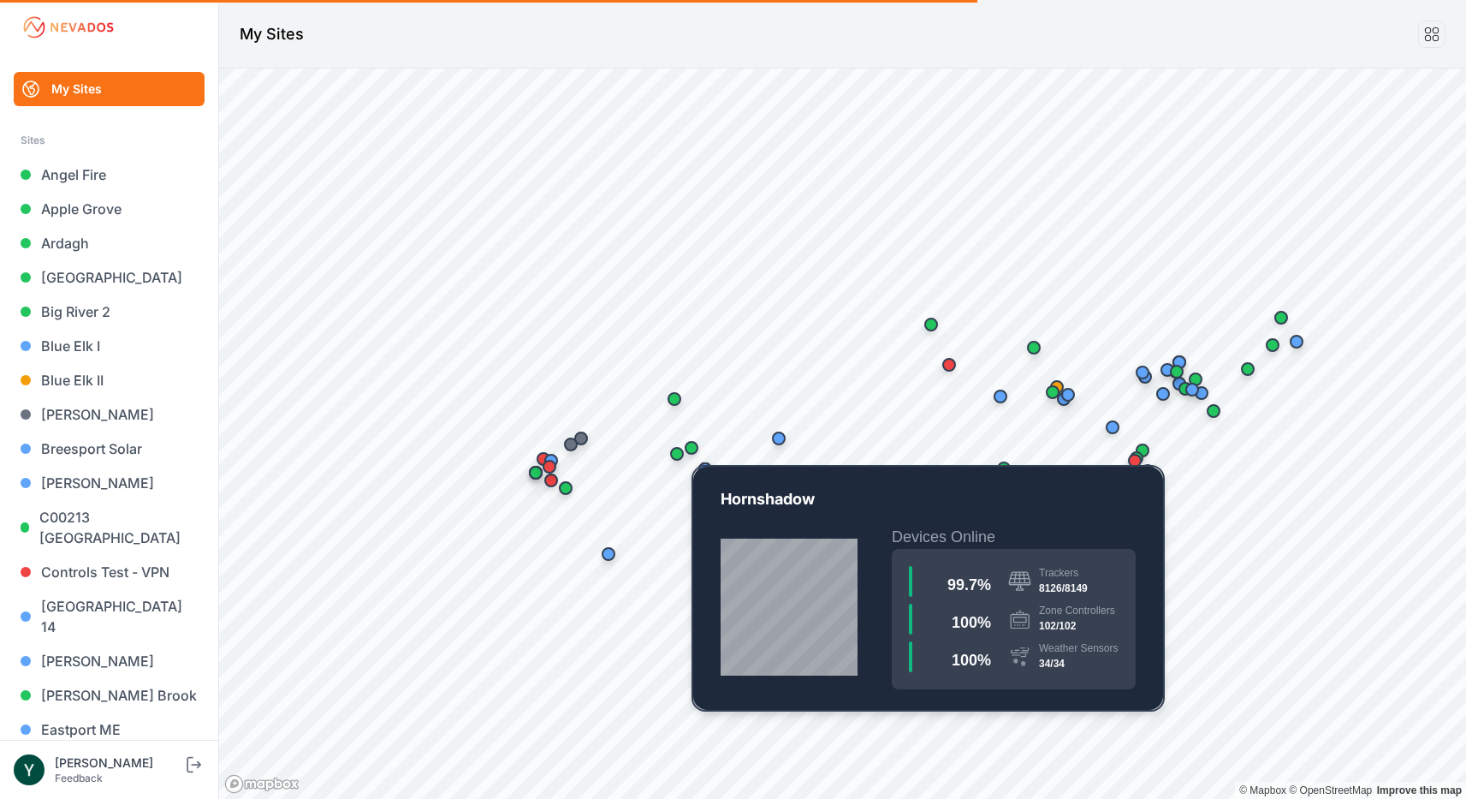
click at [694, 445] on div "Map marker" at bounding box center [692, 448] width 14 height 14
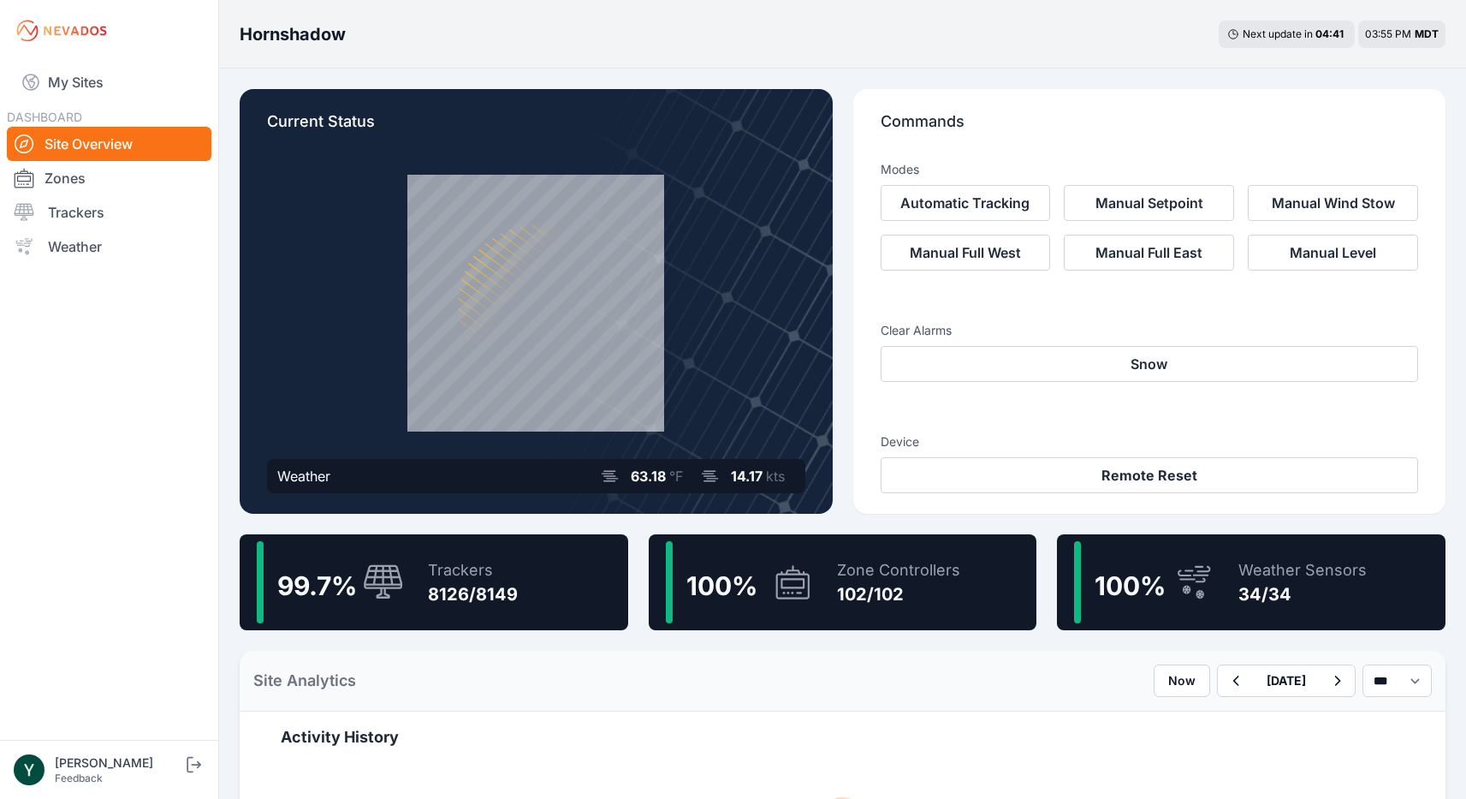
click at [528, 586] on div "99.7 % Trackers 8126/8149" at bounding box center [434, 582] width 389 height 96
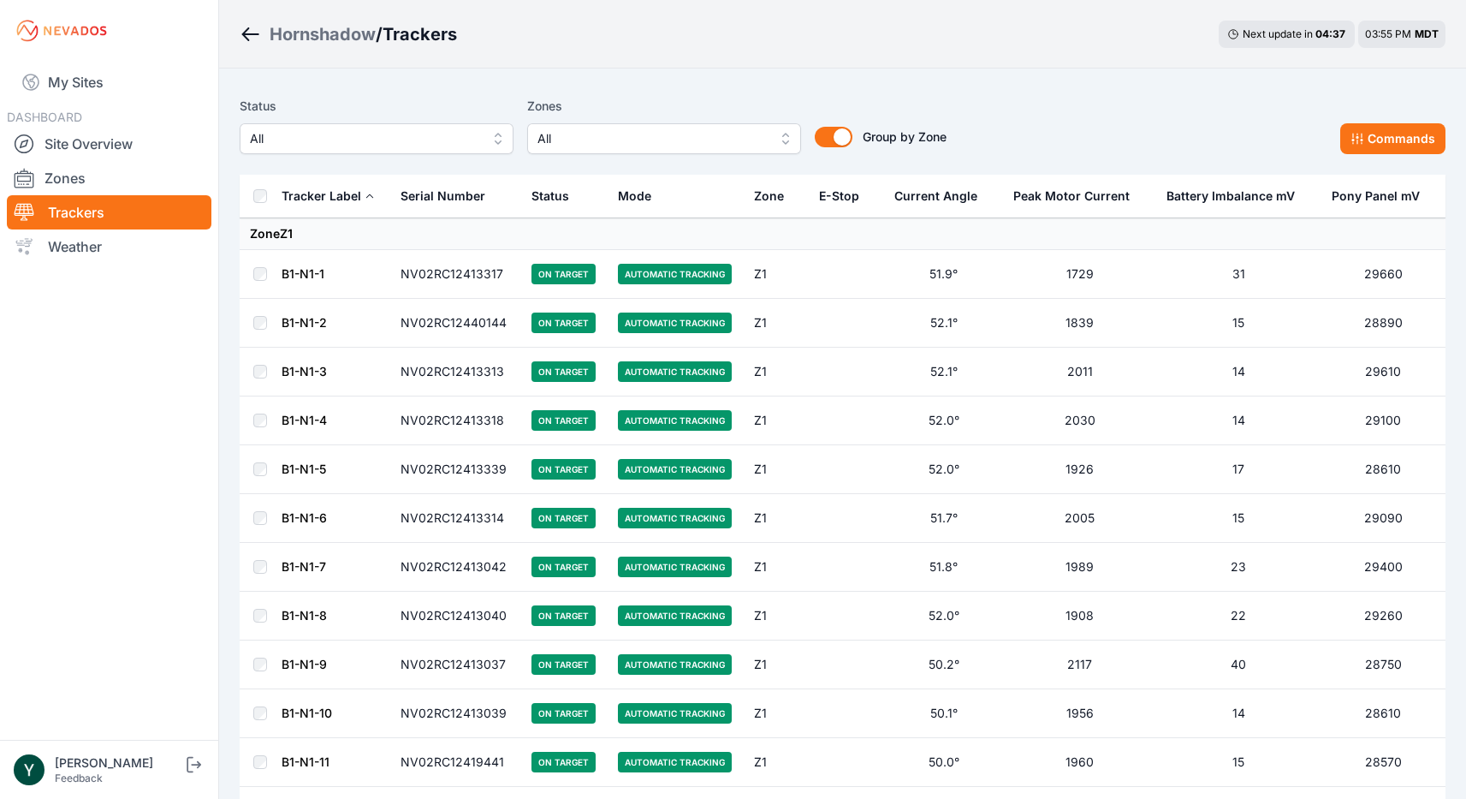
click at [305, 276] on link "B1-N1-1" at bounding box center [303, 273] width 43 height 15
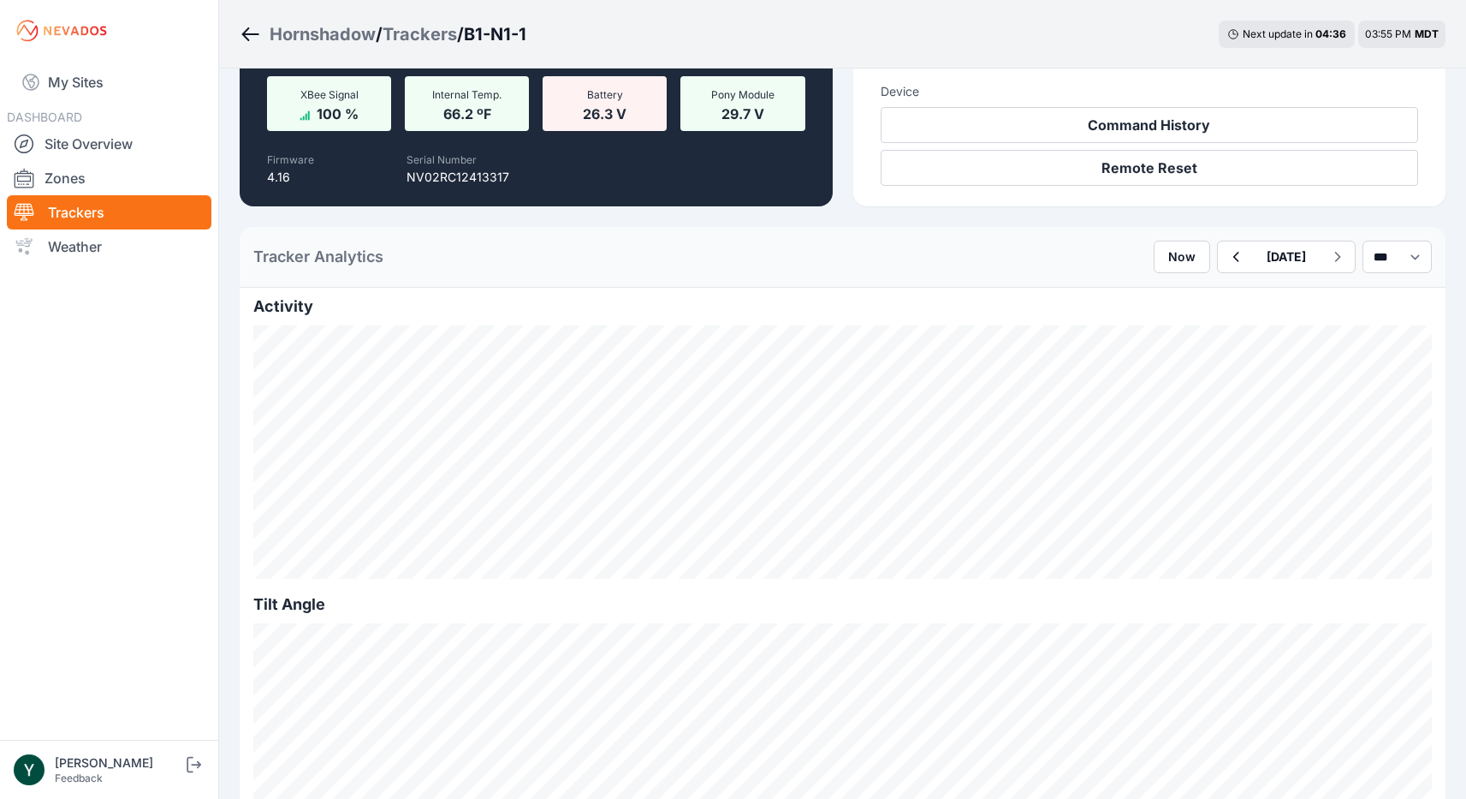
scroll to position [265, 0]
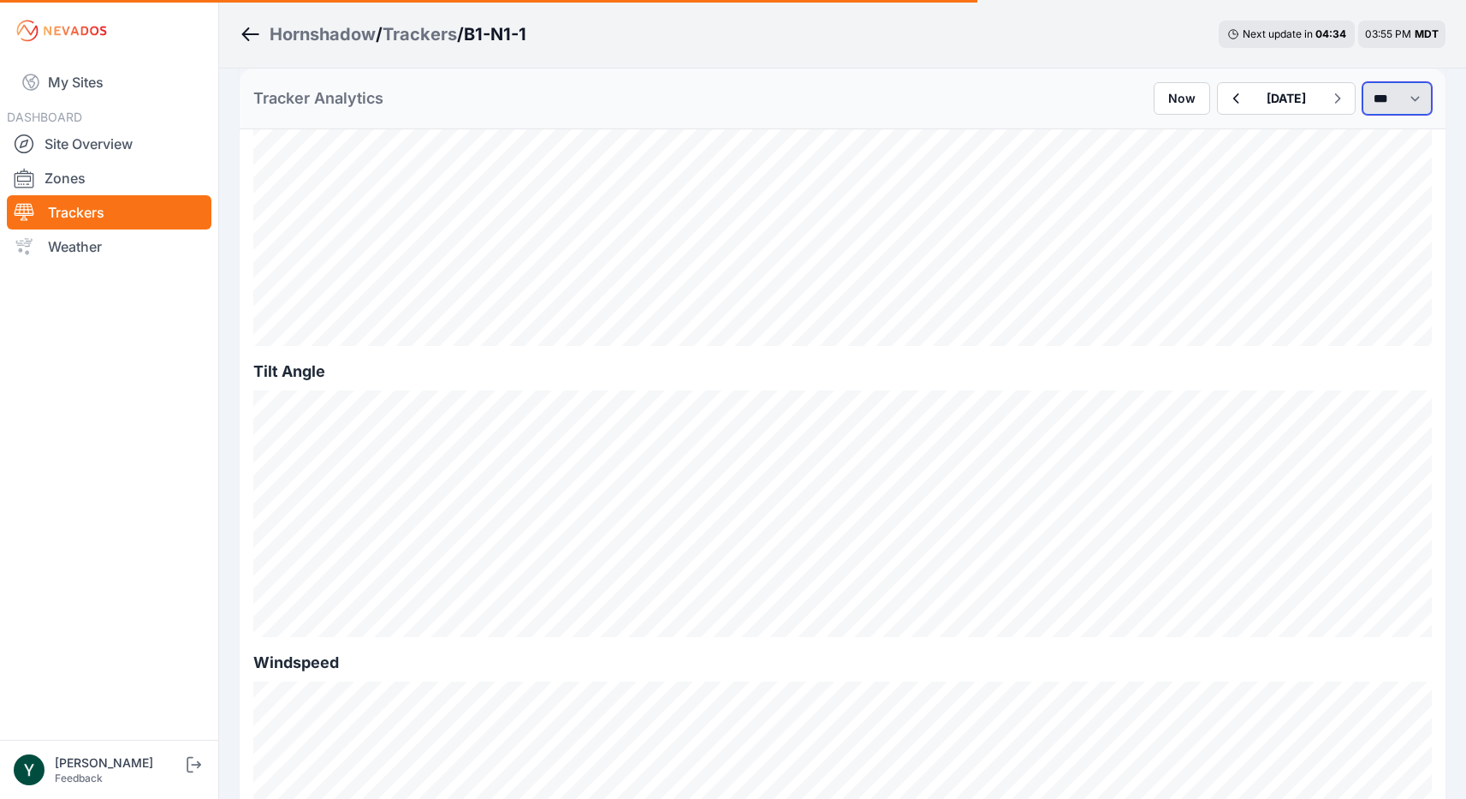
select select "*******"
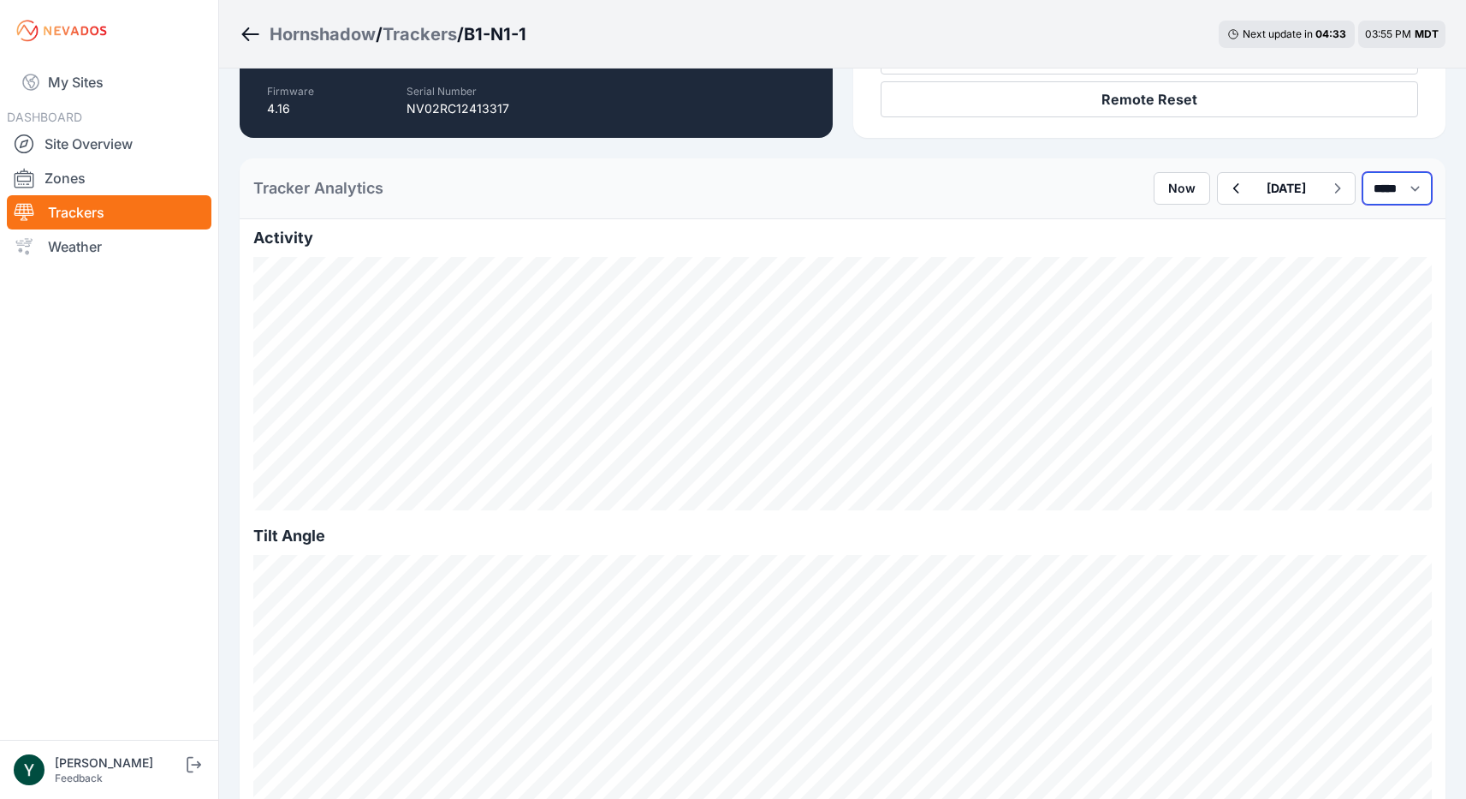
scroll to position [335, 0]
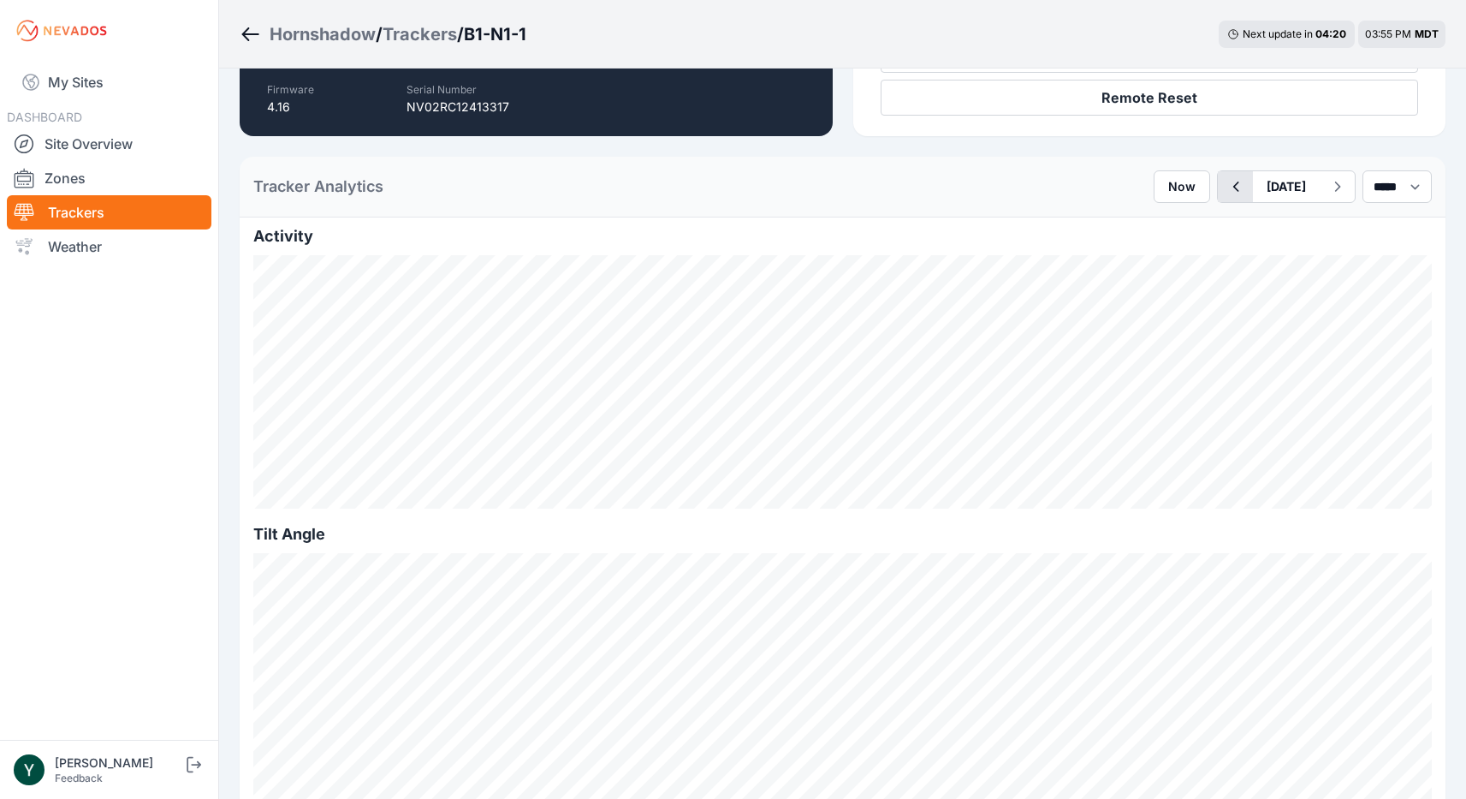
click at [1225, 186] on icon "button" at bounding box center [1235, 186] width 21 height 21
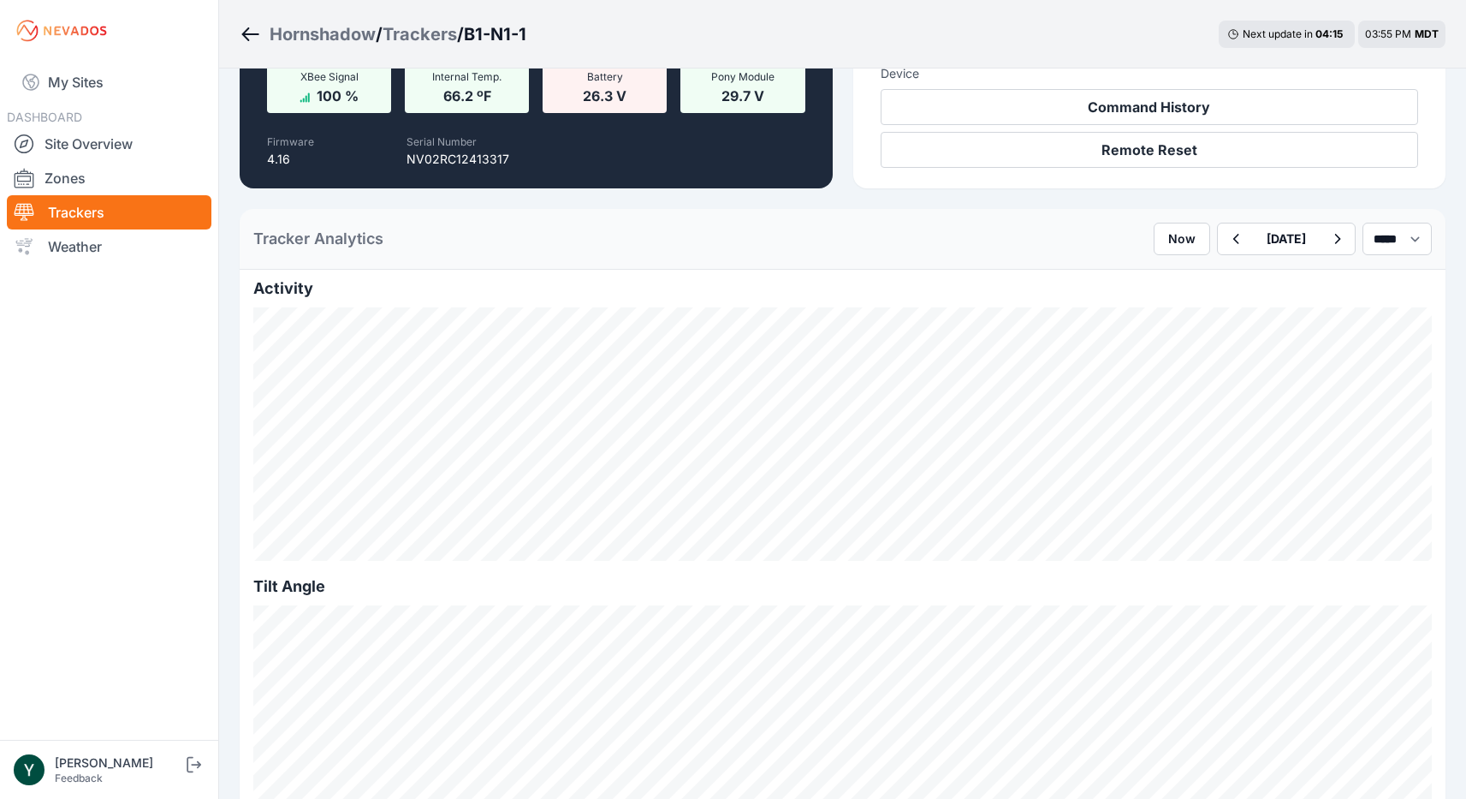
scroll to position [277, 0]
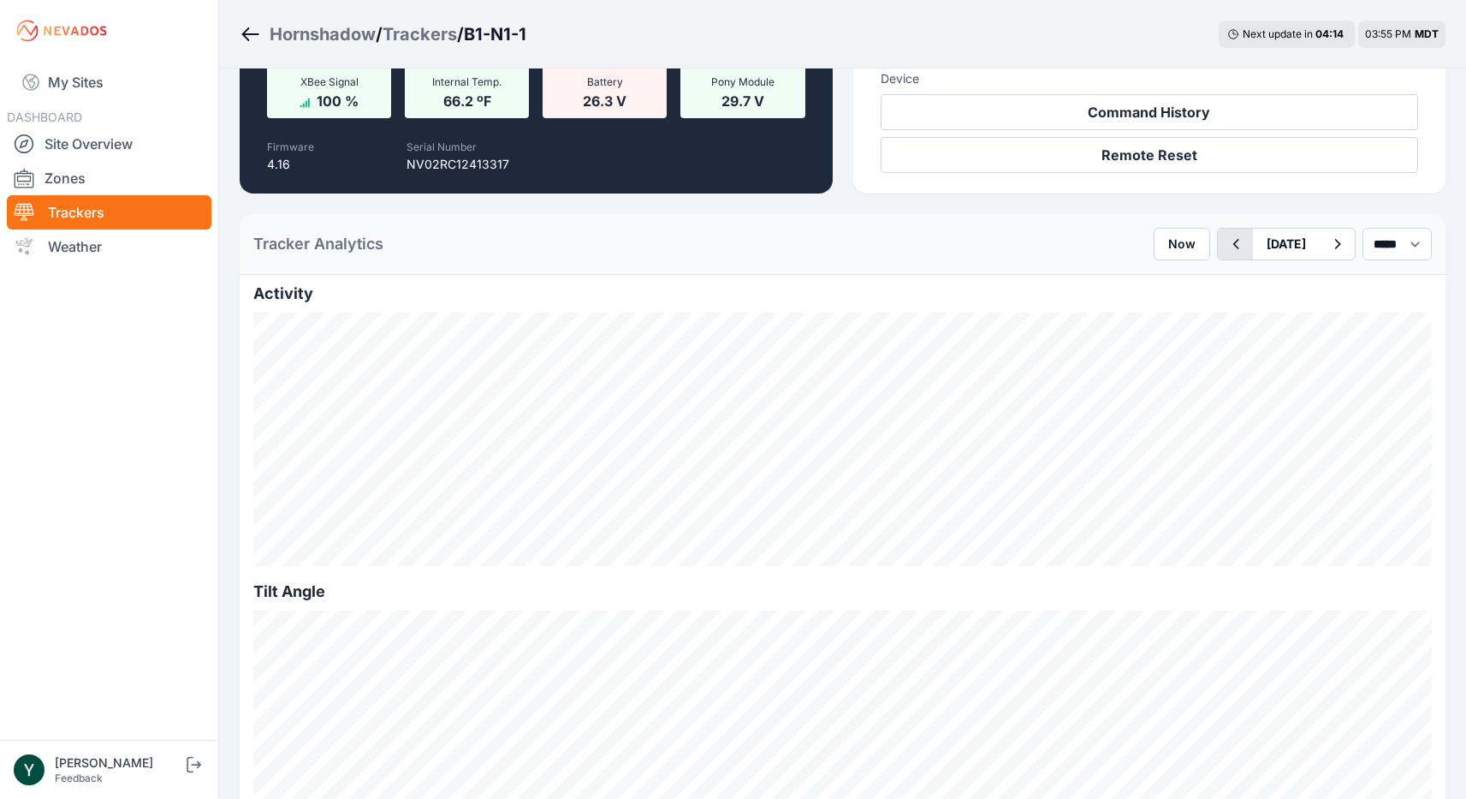
click at [1225, 245] on icon "button" at bounding box center [1235, 244] width 21 height 21
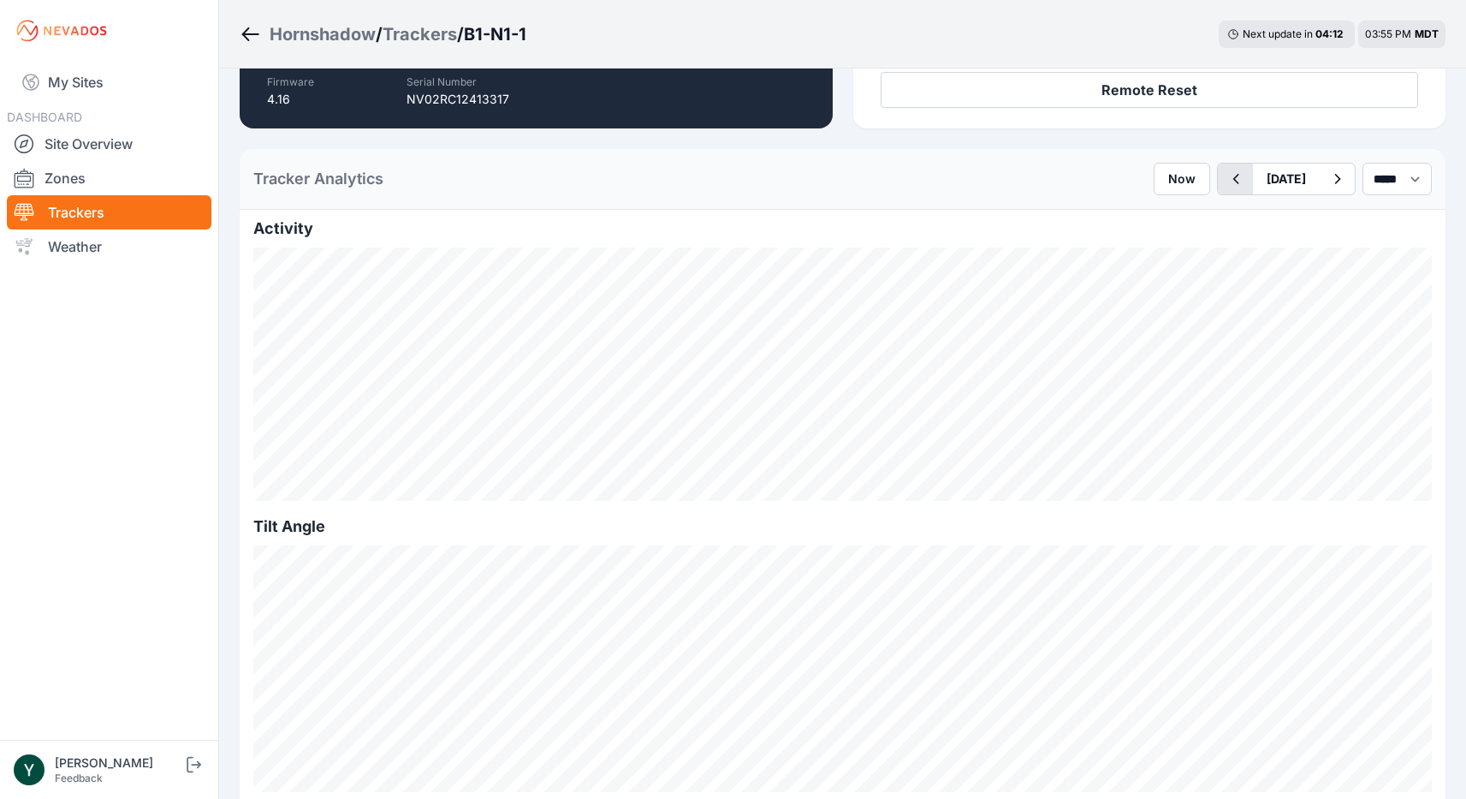
scroll to position [367, 0]
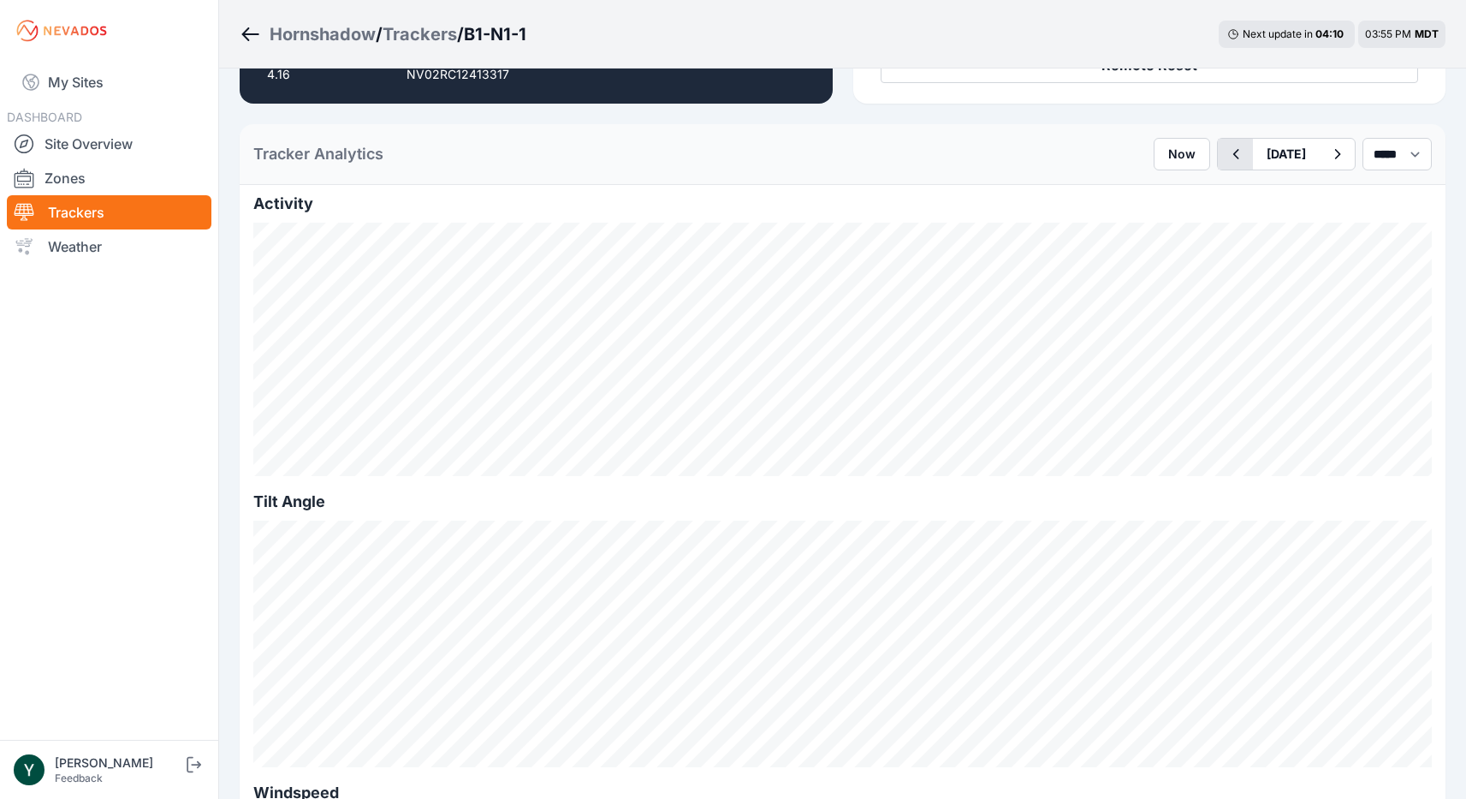
click at [1225, 157] on icon "button" at bounding box center [1235, 154] width 21 height 21
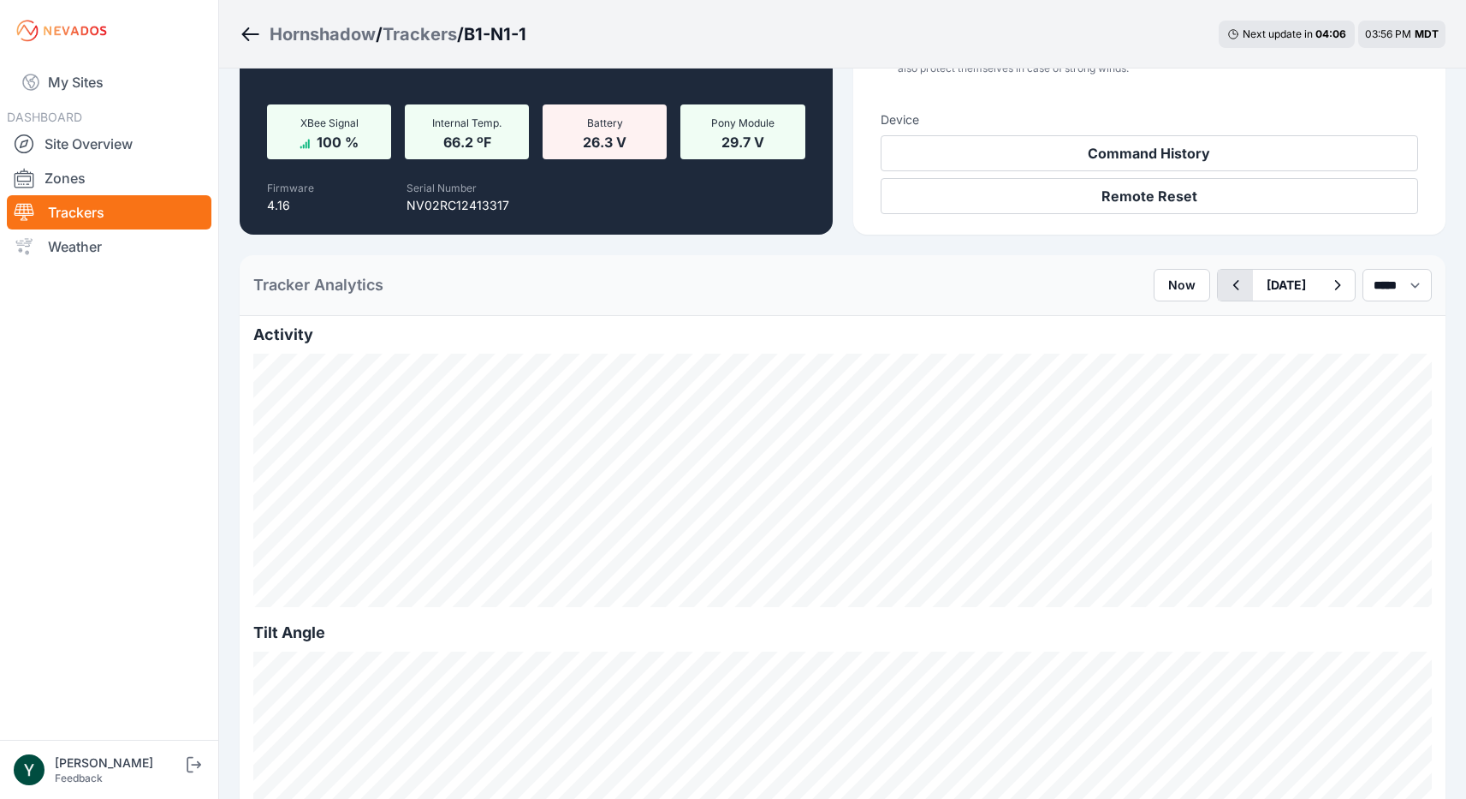
scroll to position [246, 0]
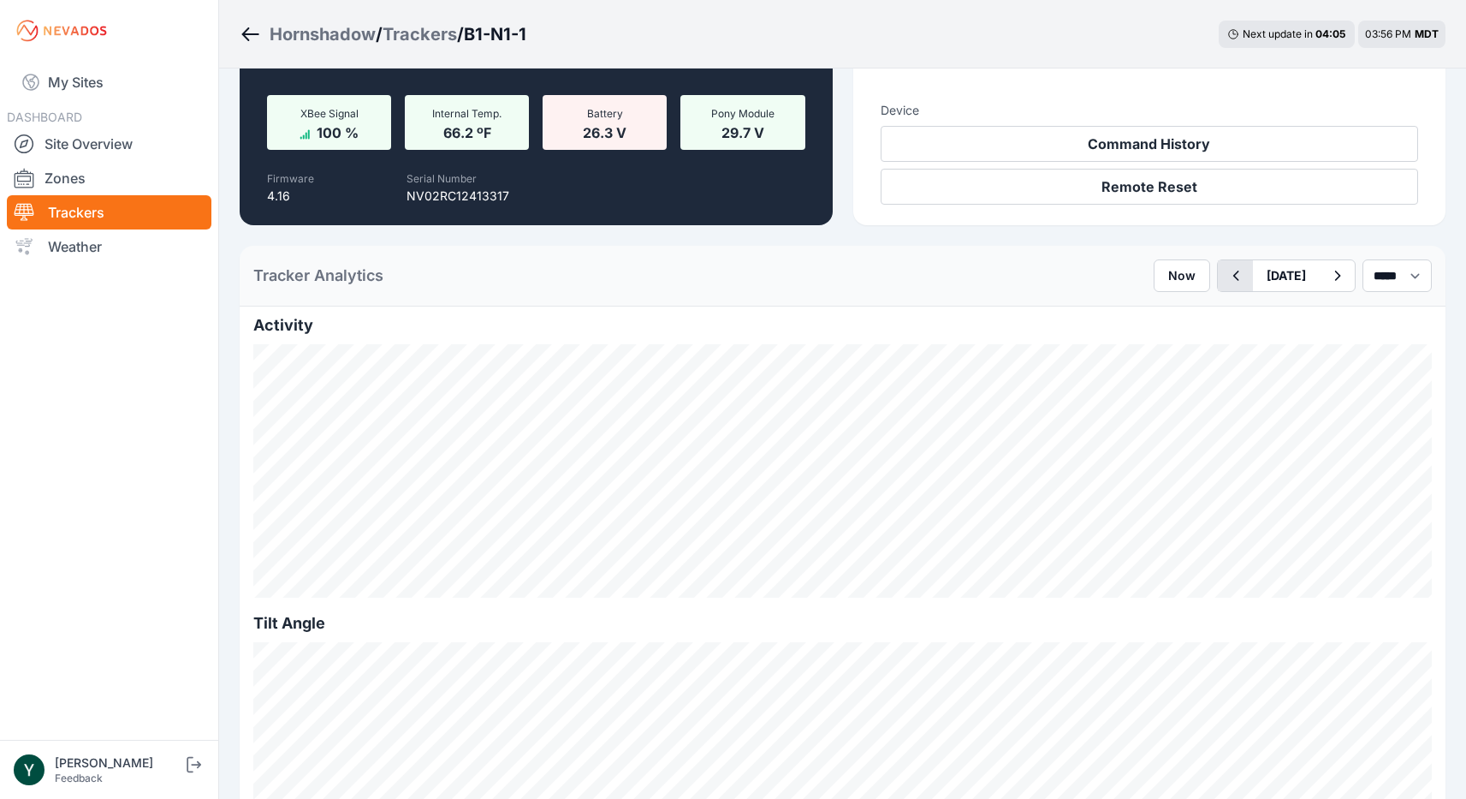
click at [1233, 277] on icon "button" at bounding box center [1236, 275] width 6 height 10
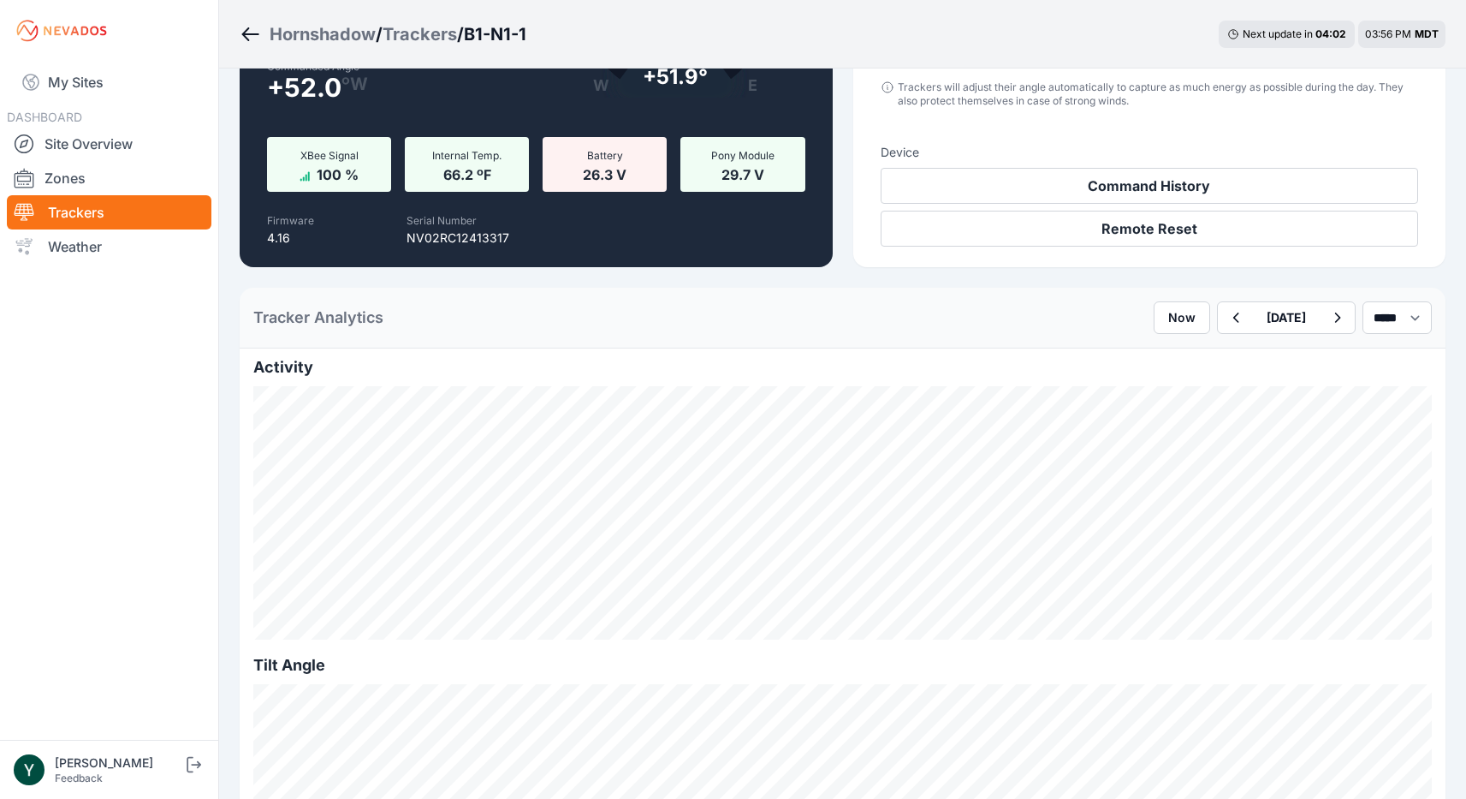
scroll to position [200, 0]
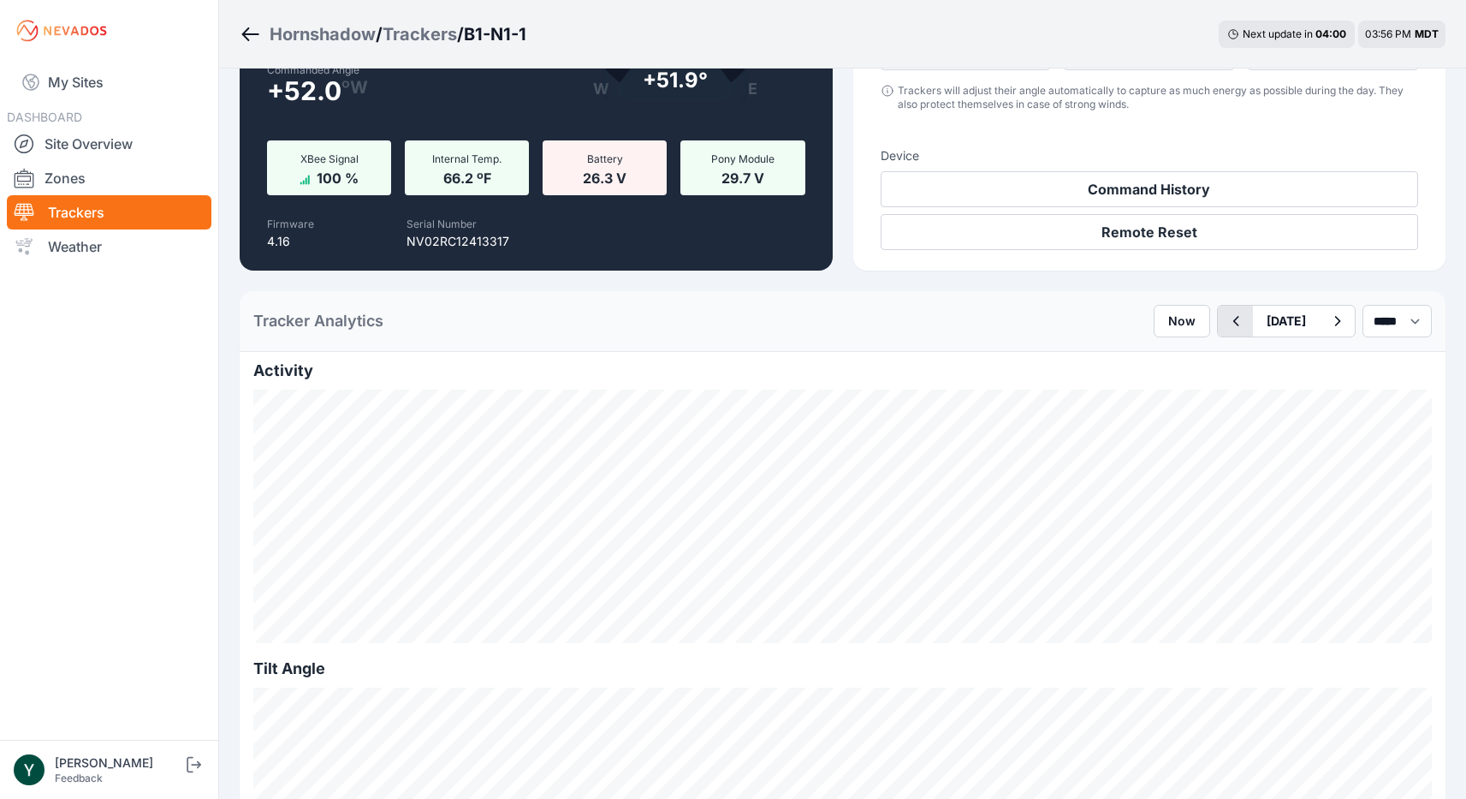
click at [1225, 318] on icon "button" at bounding box center [1235, 321] width 21 height 21
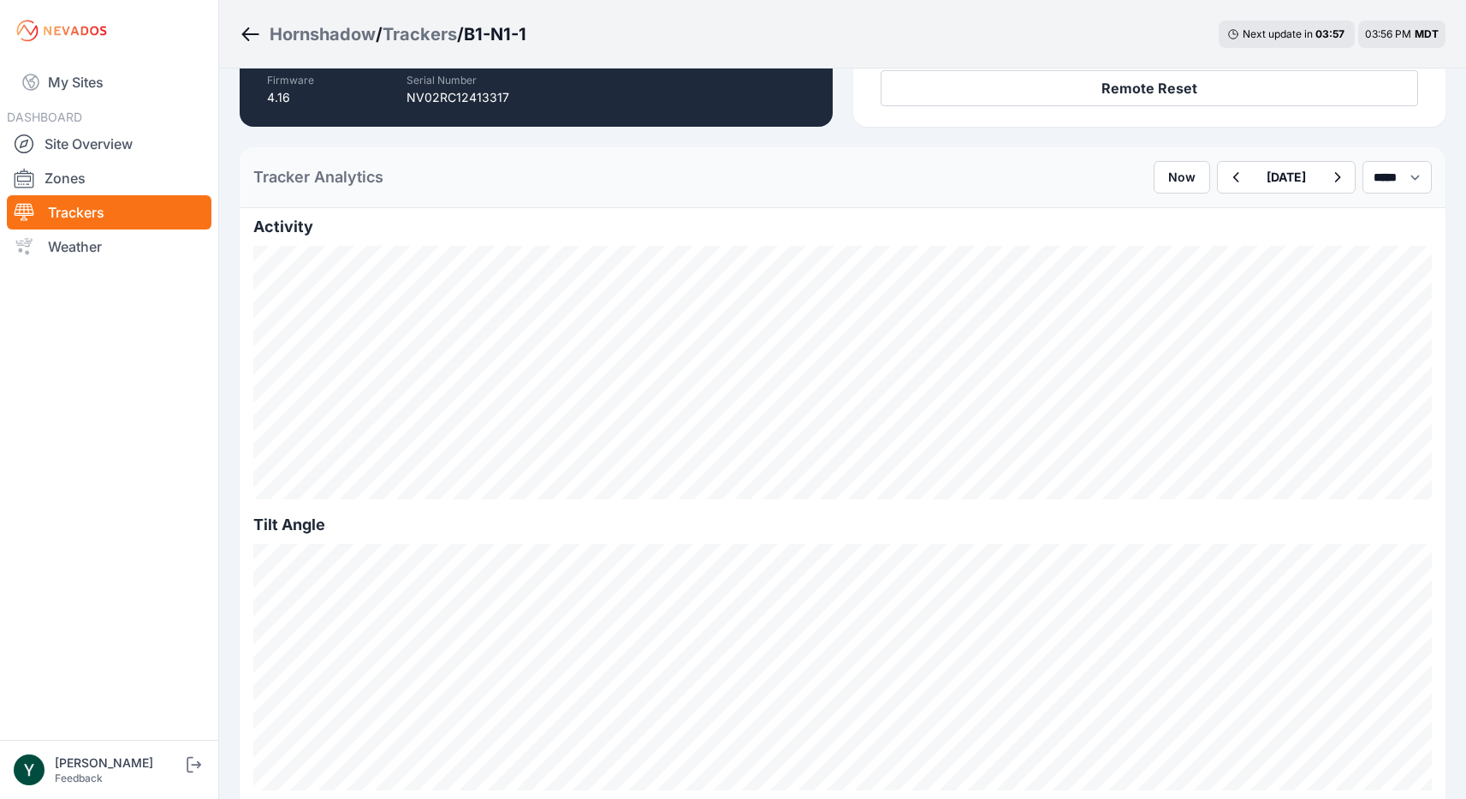
scroll to position [346, 0]
click at [1225, 170] on icon "button" at bounding box center [1235, 175] width 21 height 21
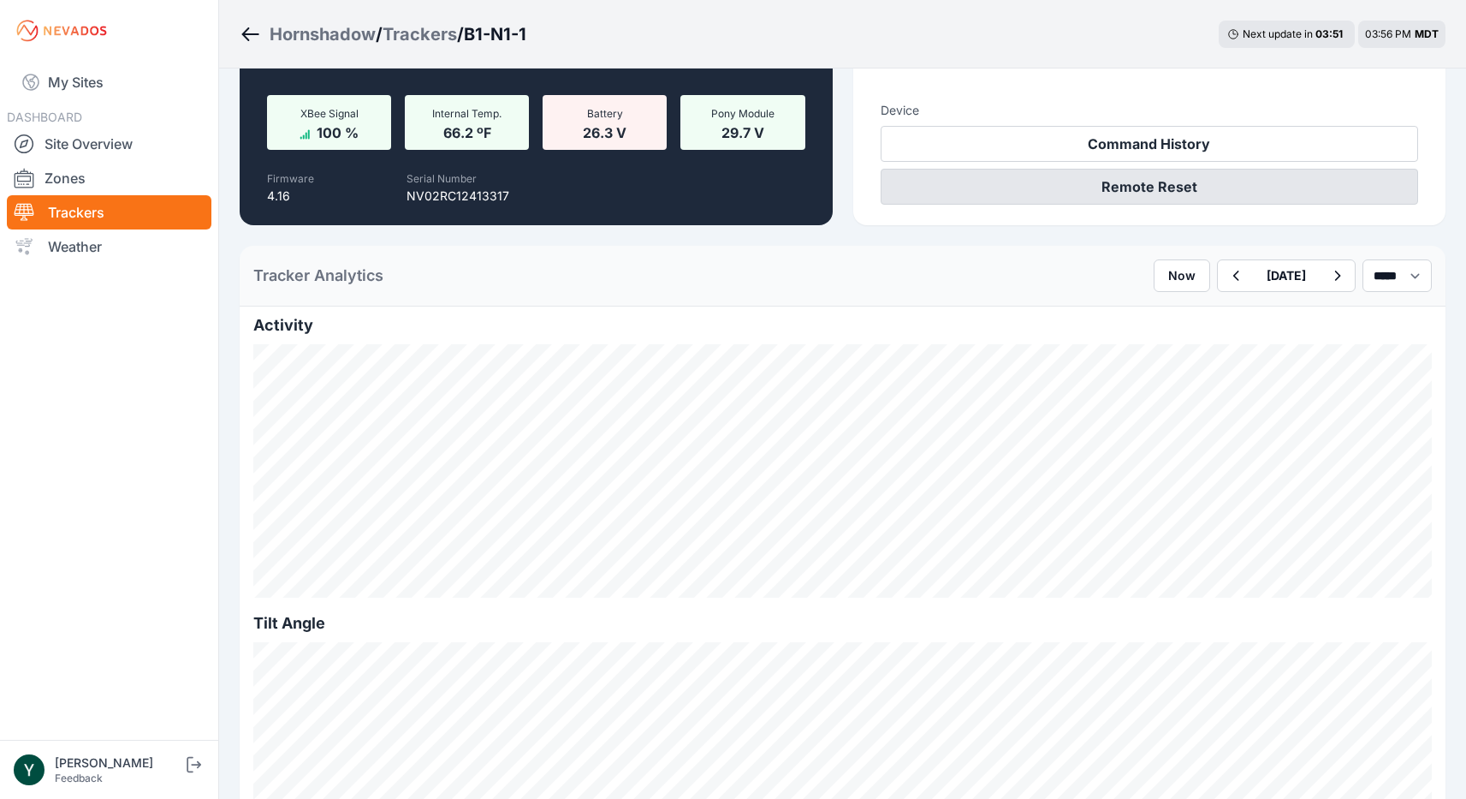
scroll to position [269, 0]
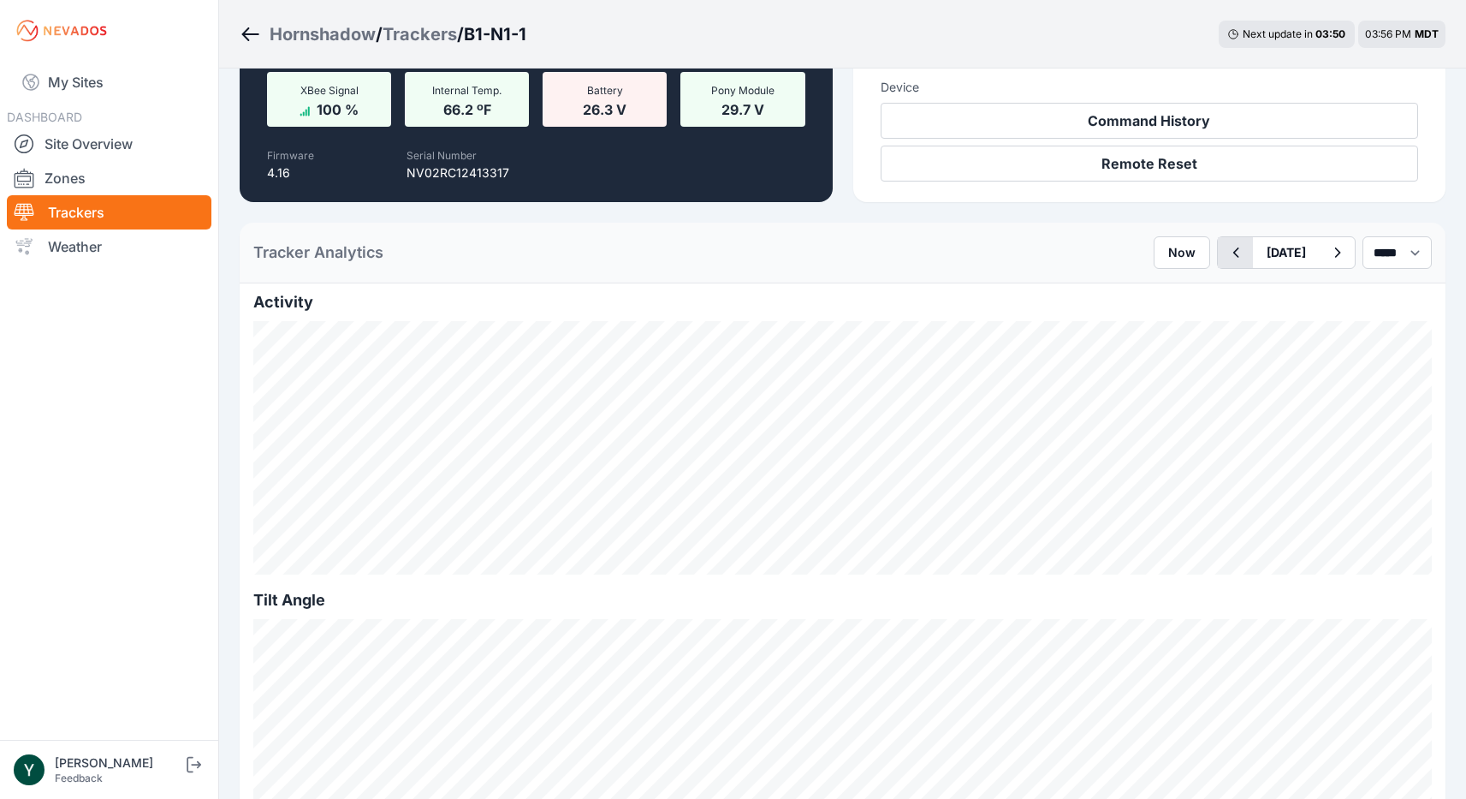
click at [1225, 249] on icon "button" at bounding box center [1235, 252] width 21 height 21
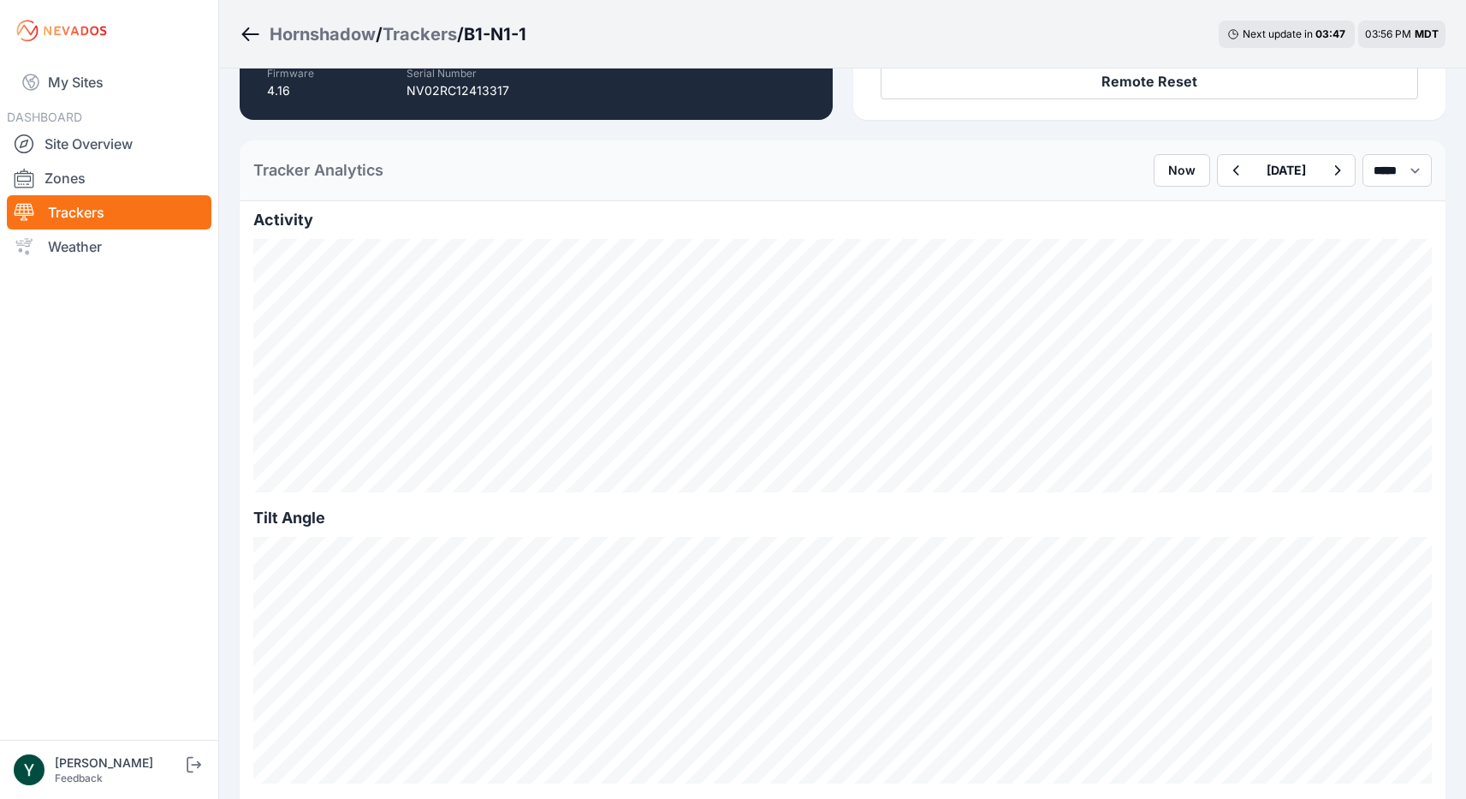
scroll to position [351, 0]
click at [1233, 169] on icon "button" at bounding box center [1236, 170] width 6 height 10
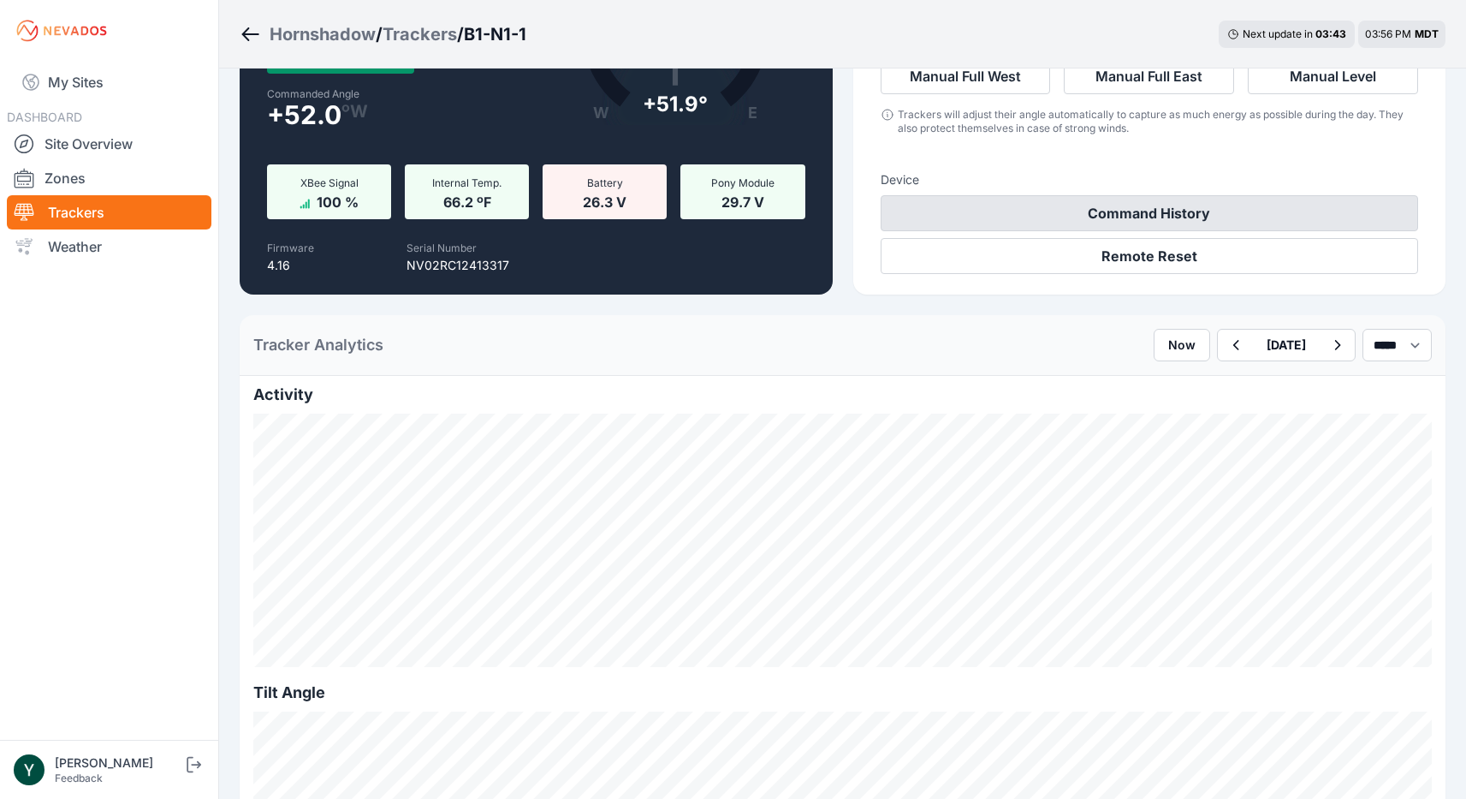
scroll to position [173, 0]
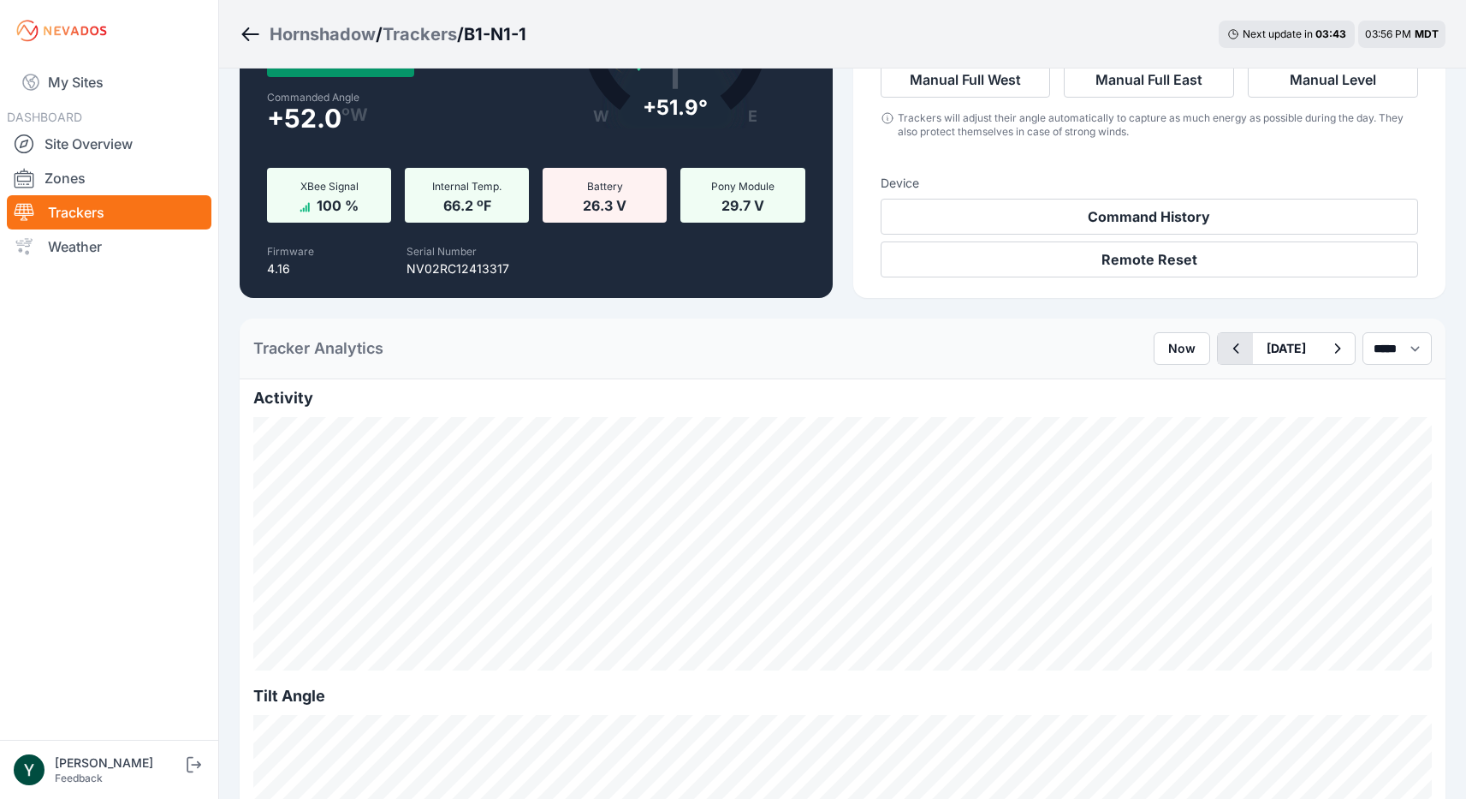
click at [1225, 354] on icon "button" at bounding box center [1235, 348] width 21 height 21
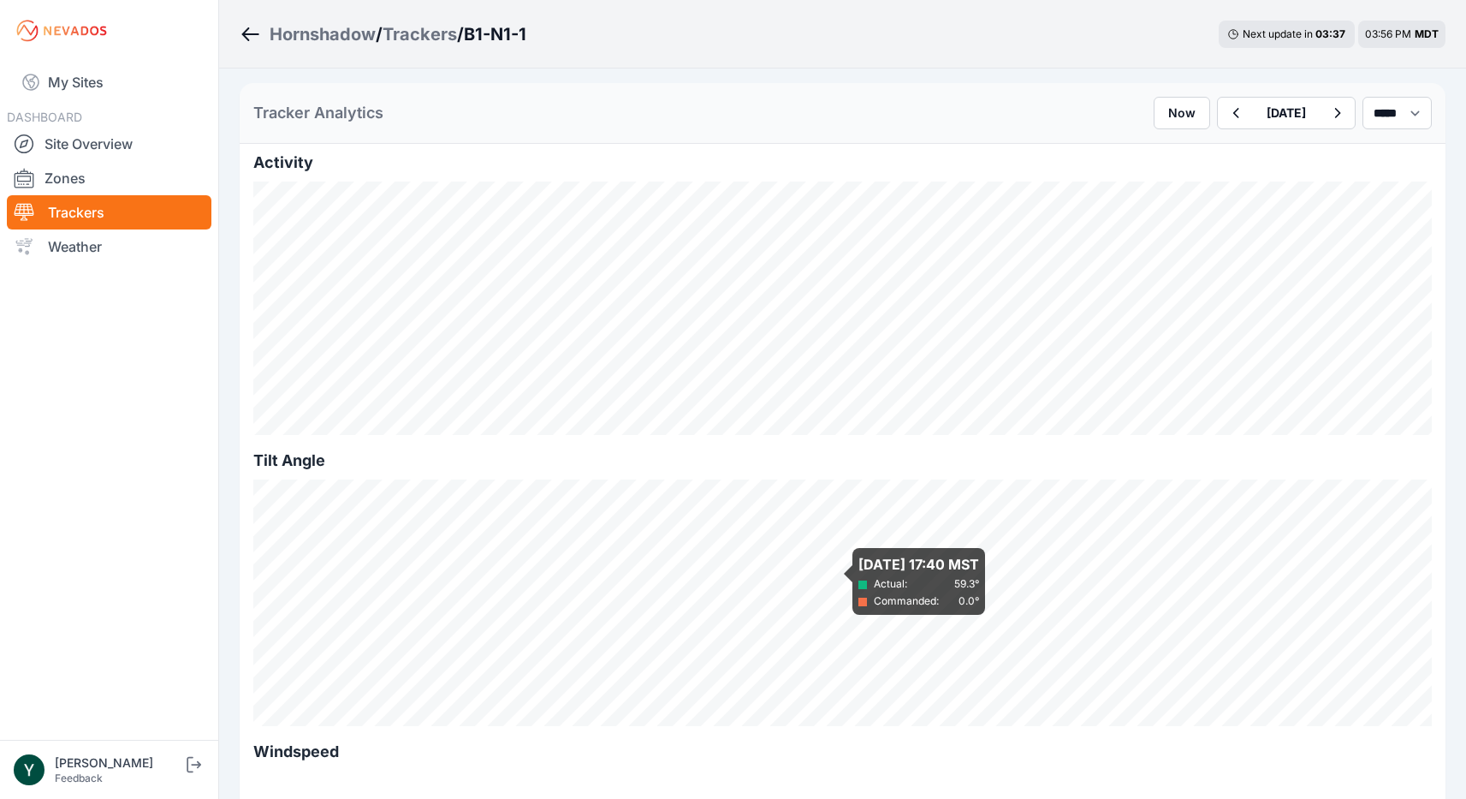
scroll to position [387, 0]
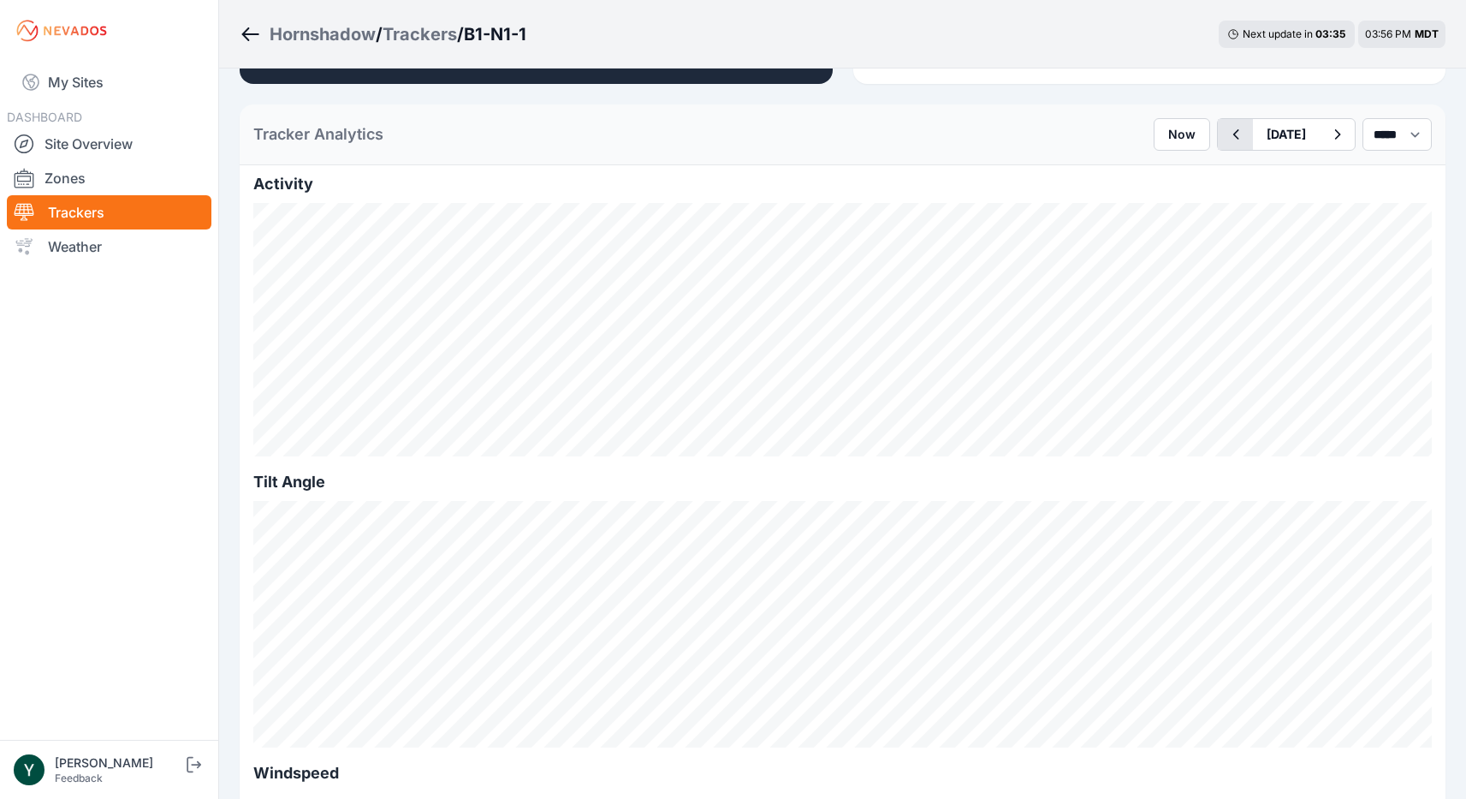
click at [1225, 130] on icon "button" at bounding box center [1235, 134] width 21 height 21
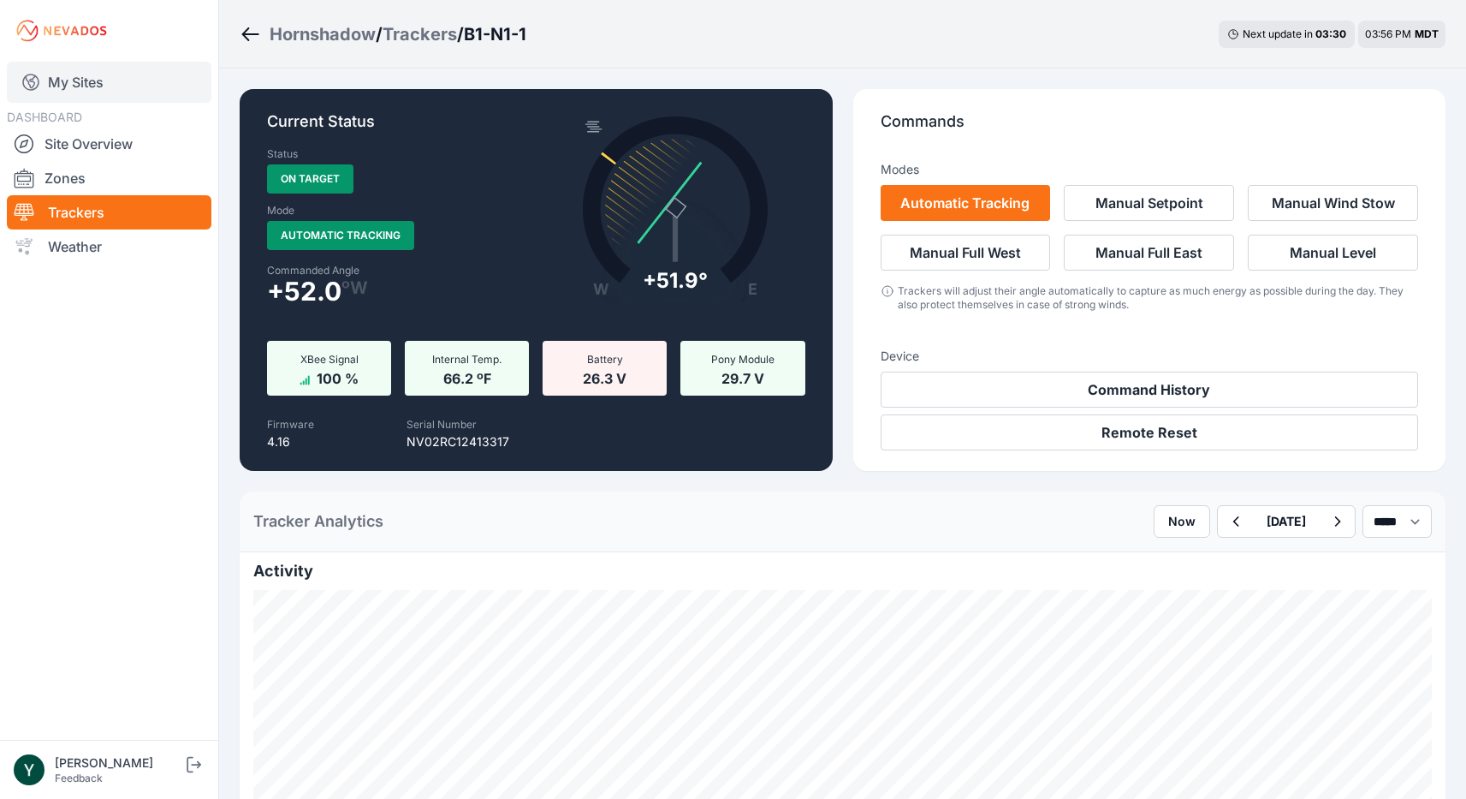
click at [112, 82] on link "My Sites" at bounding box center [109, 82] width 205 height 41
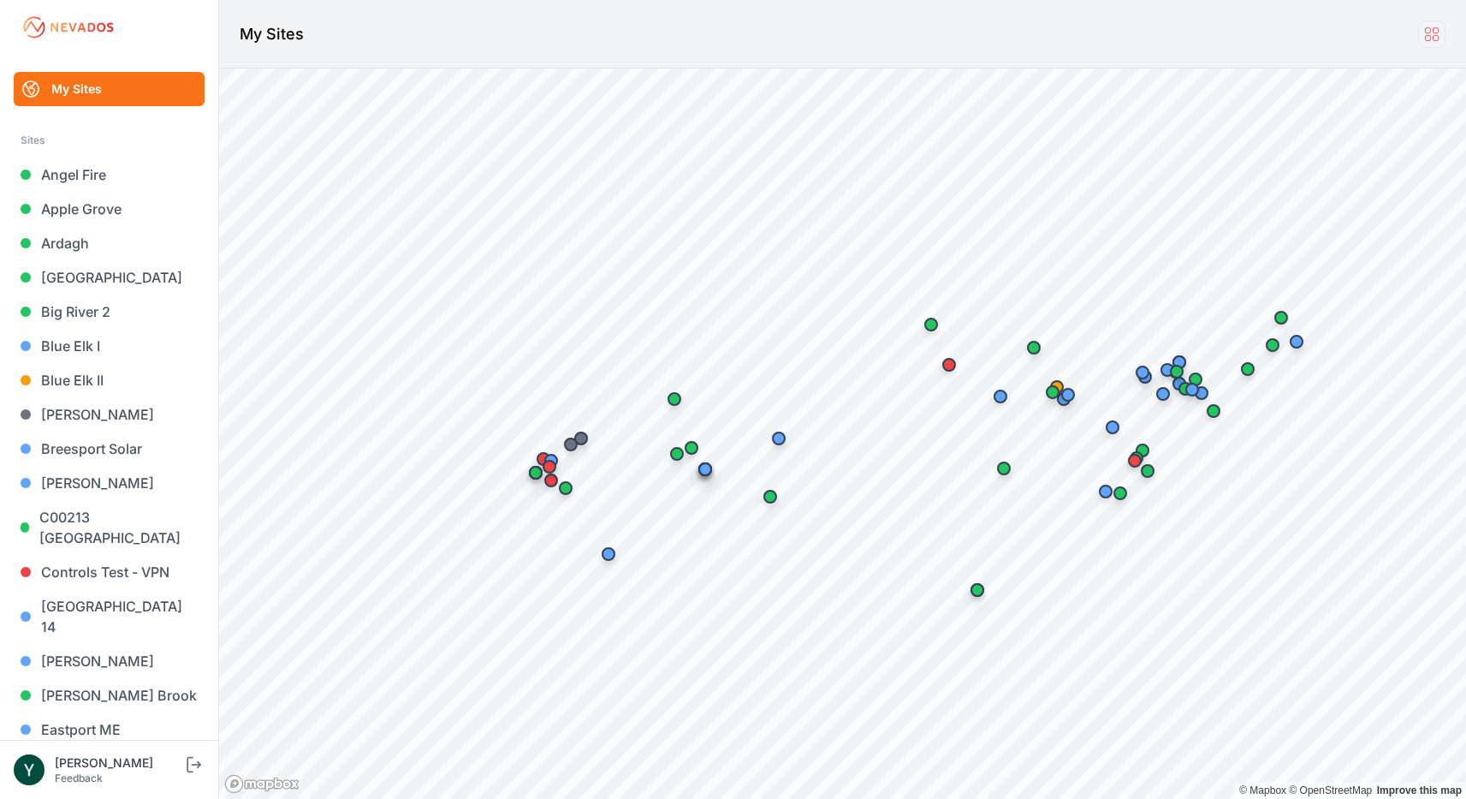
click at [1434, 39] on icon at bounding box center [1431, 34] width 19 height 19
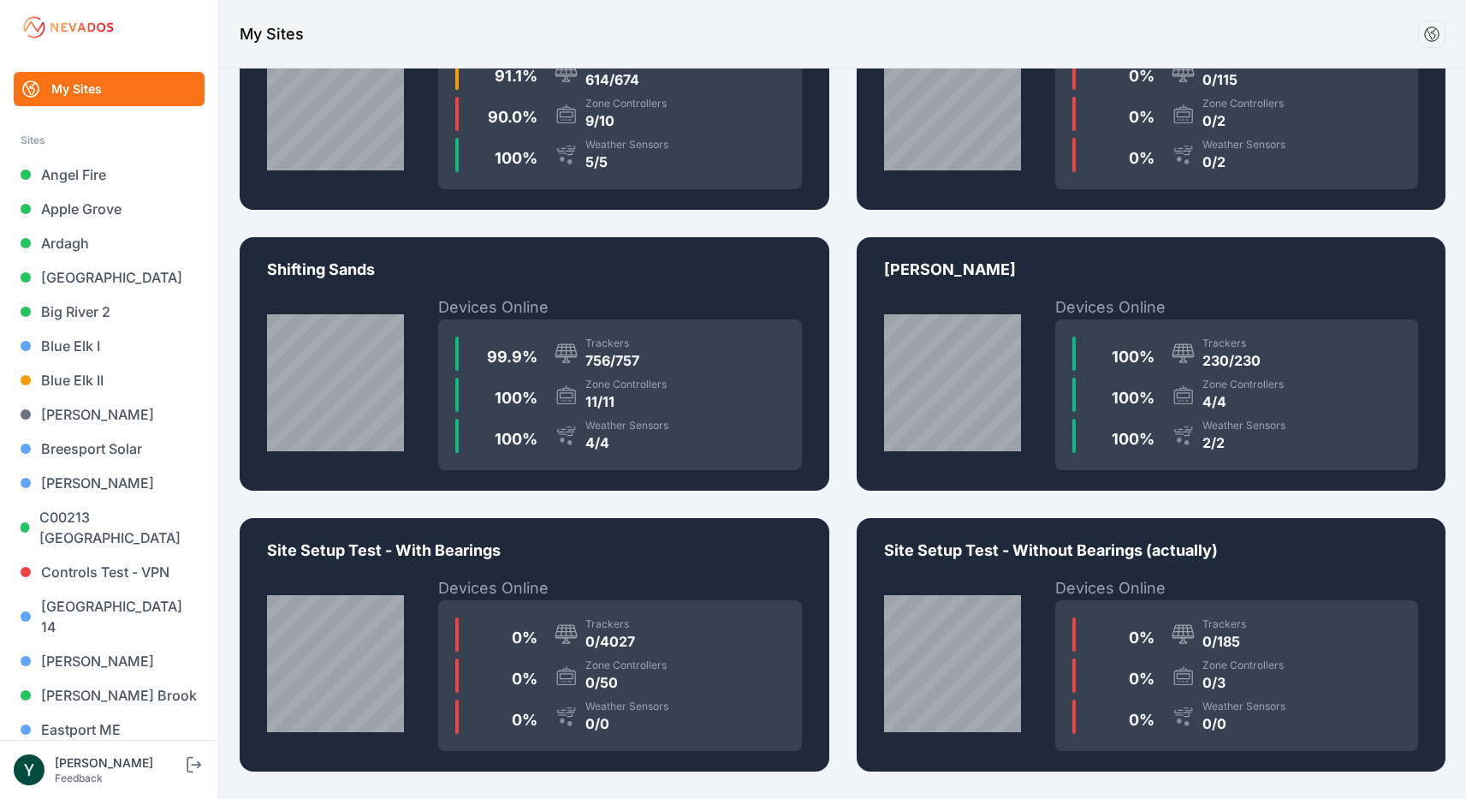
scroll to position [5717, 0]
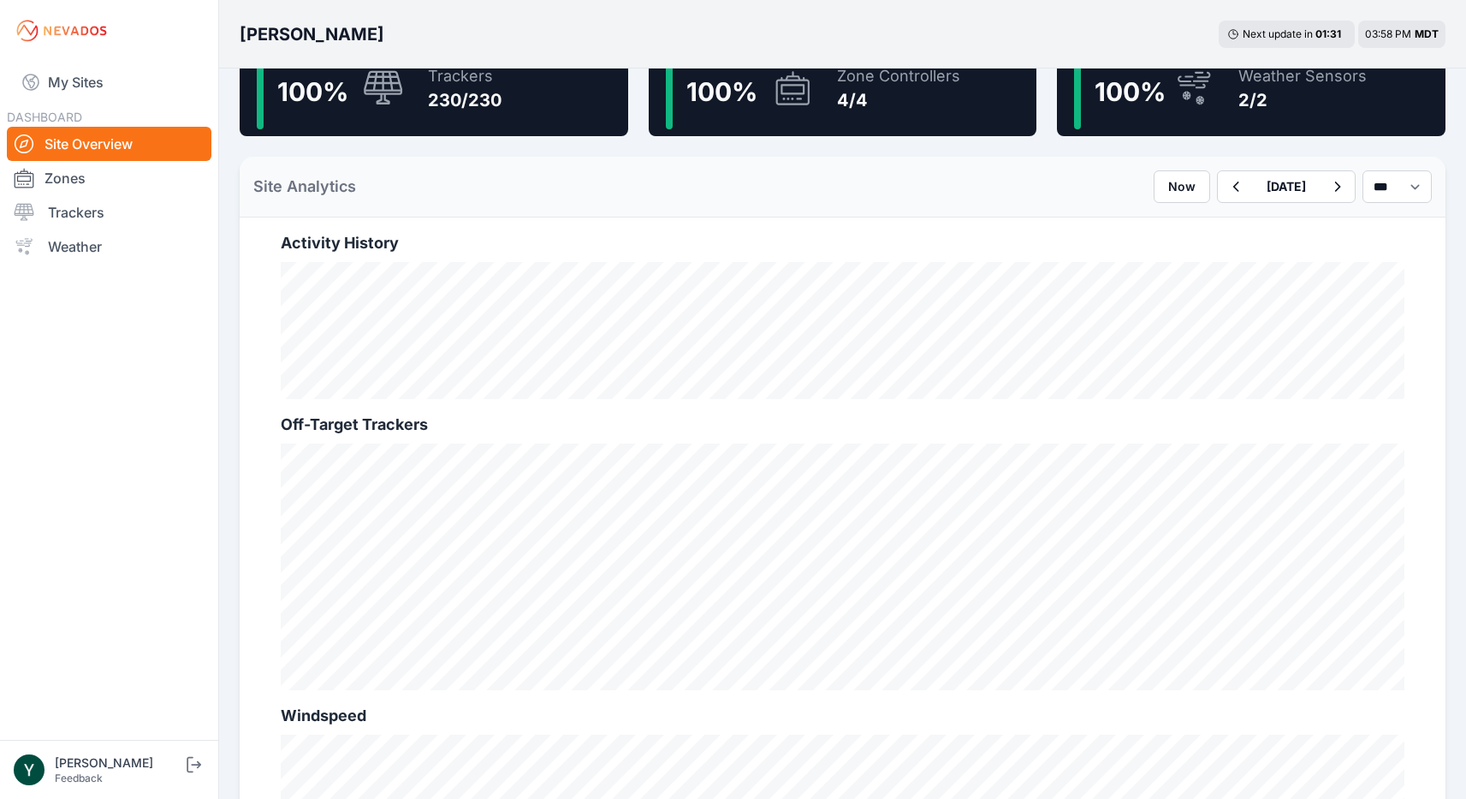
scroll to position [476, 0]
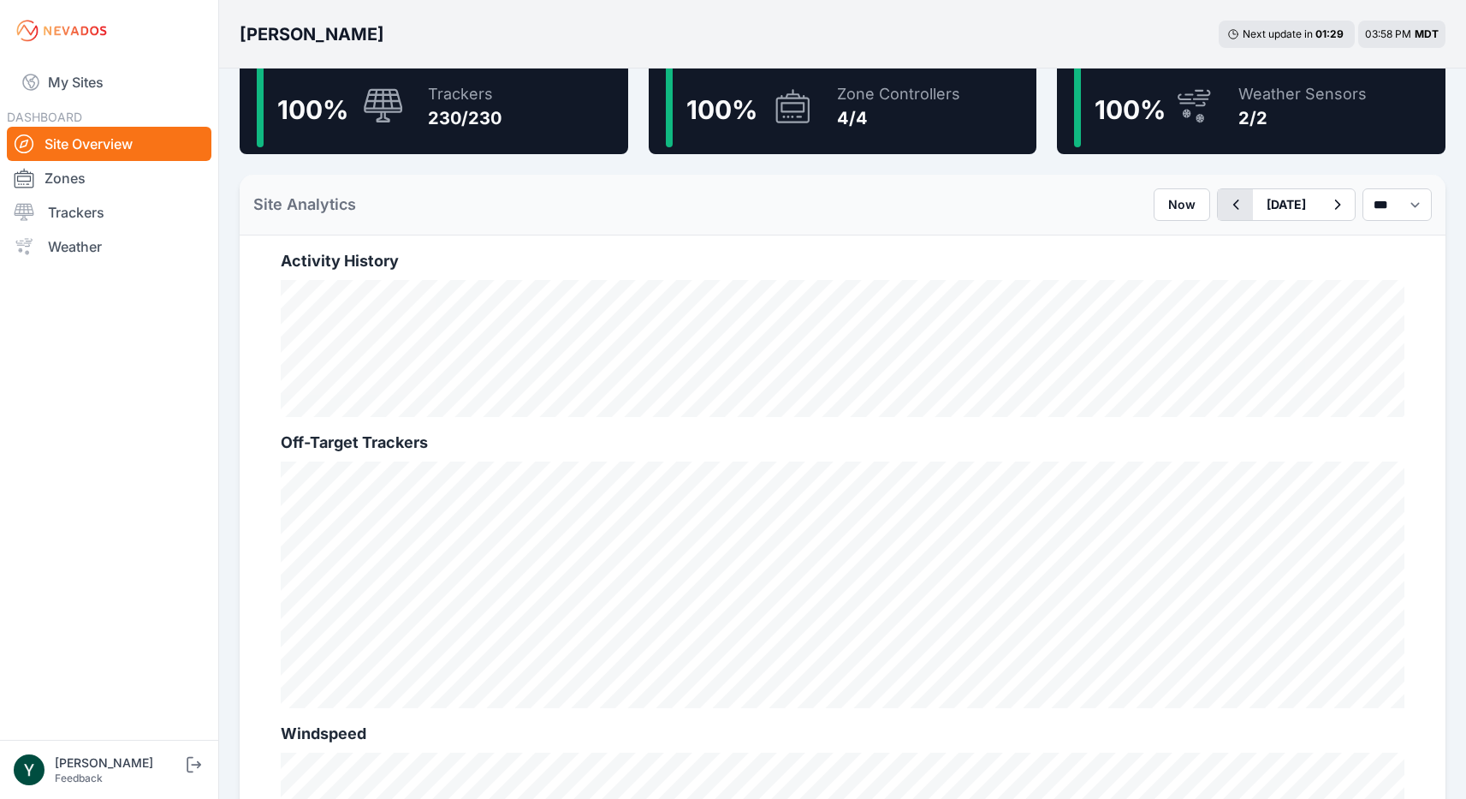
click at [1225, 208] on icon "button" at bounding box center [1235, 204] width 21 height 21
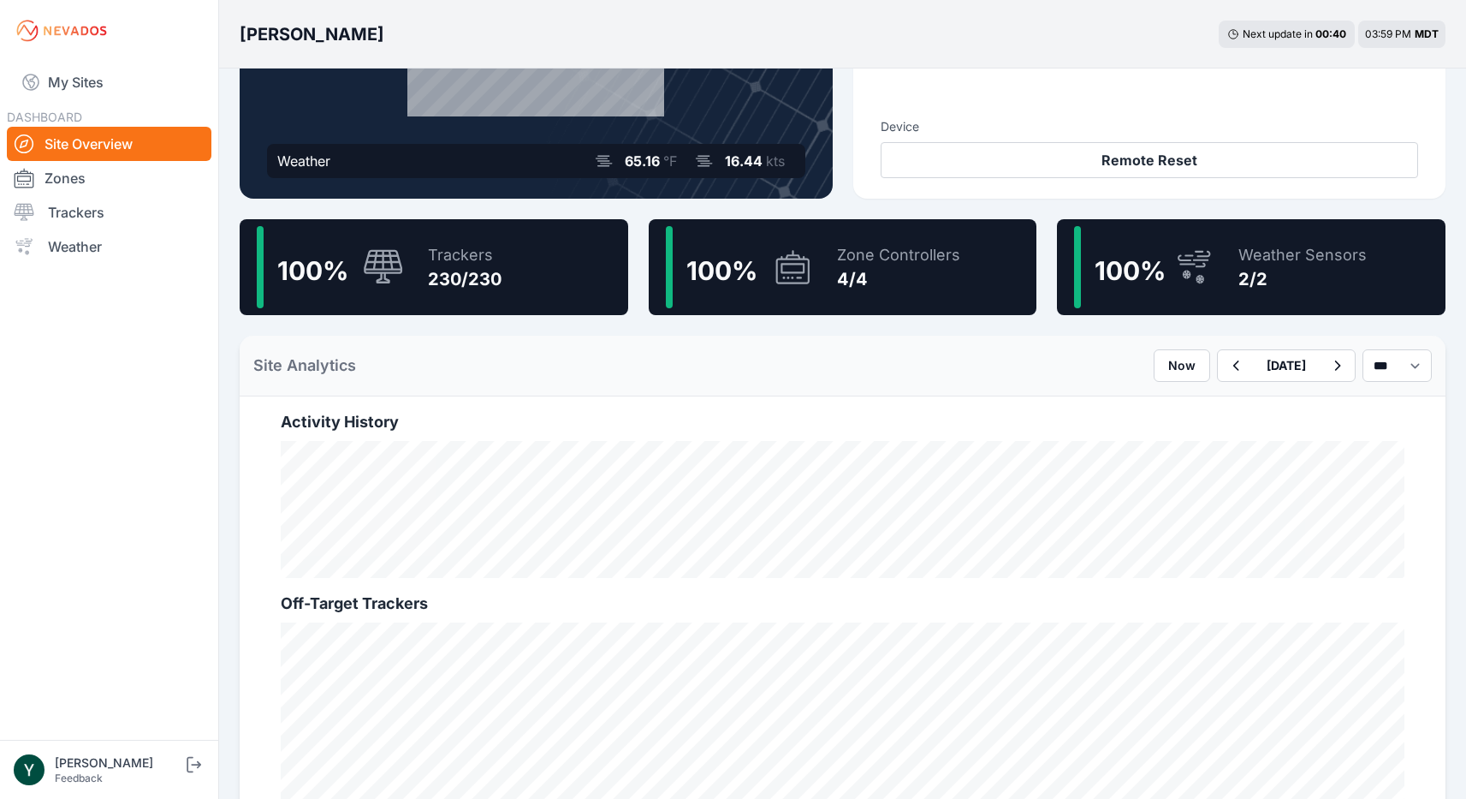
scroll to position [260, 0]
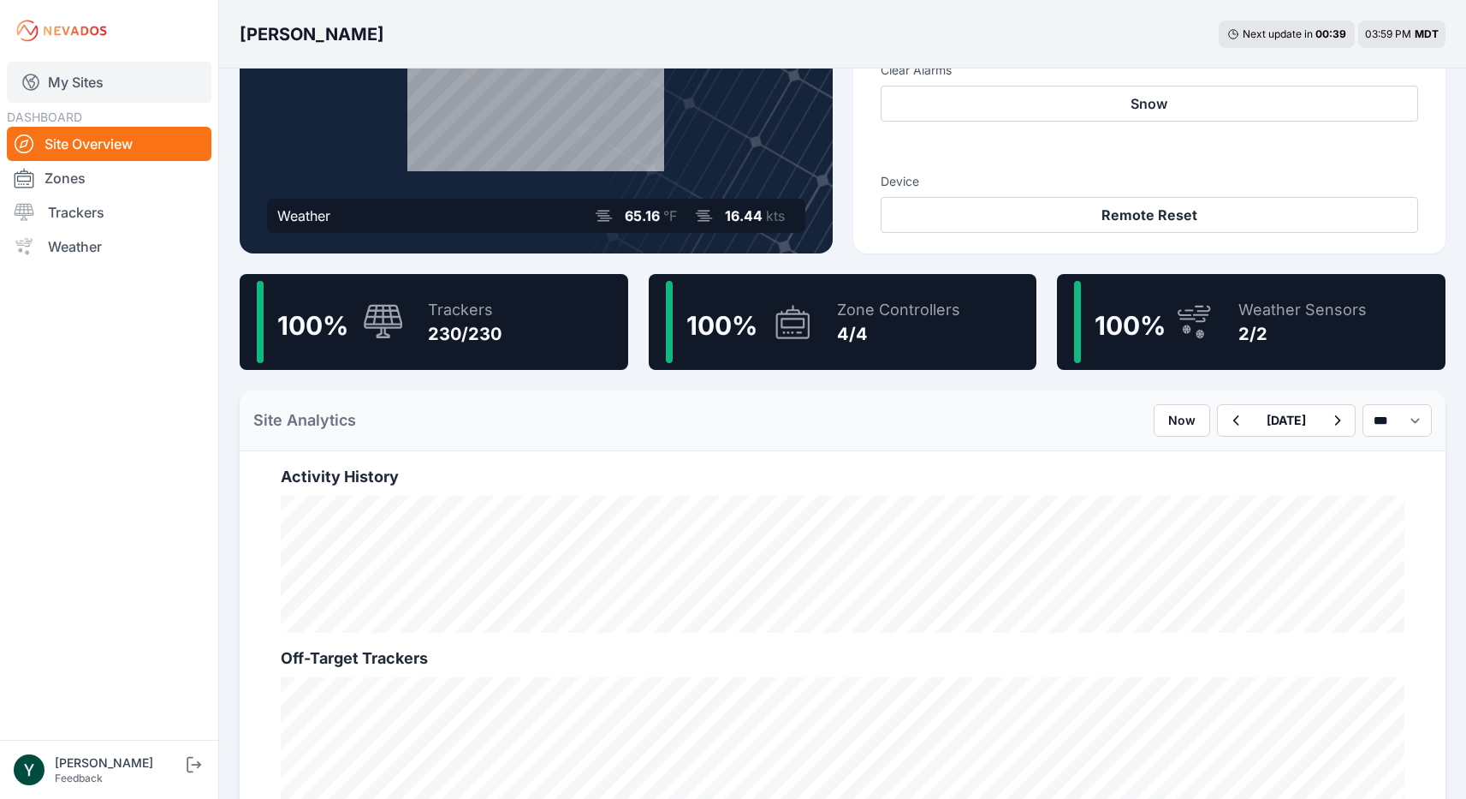
click at [92, 86] on link "My Sites" at bounding box center [109, 82] width 205 height 41
